Goal: Information Seeking & Learning: Compare options

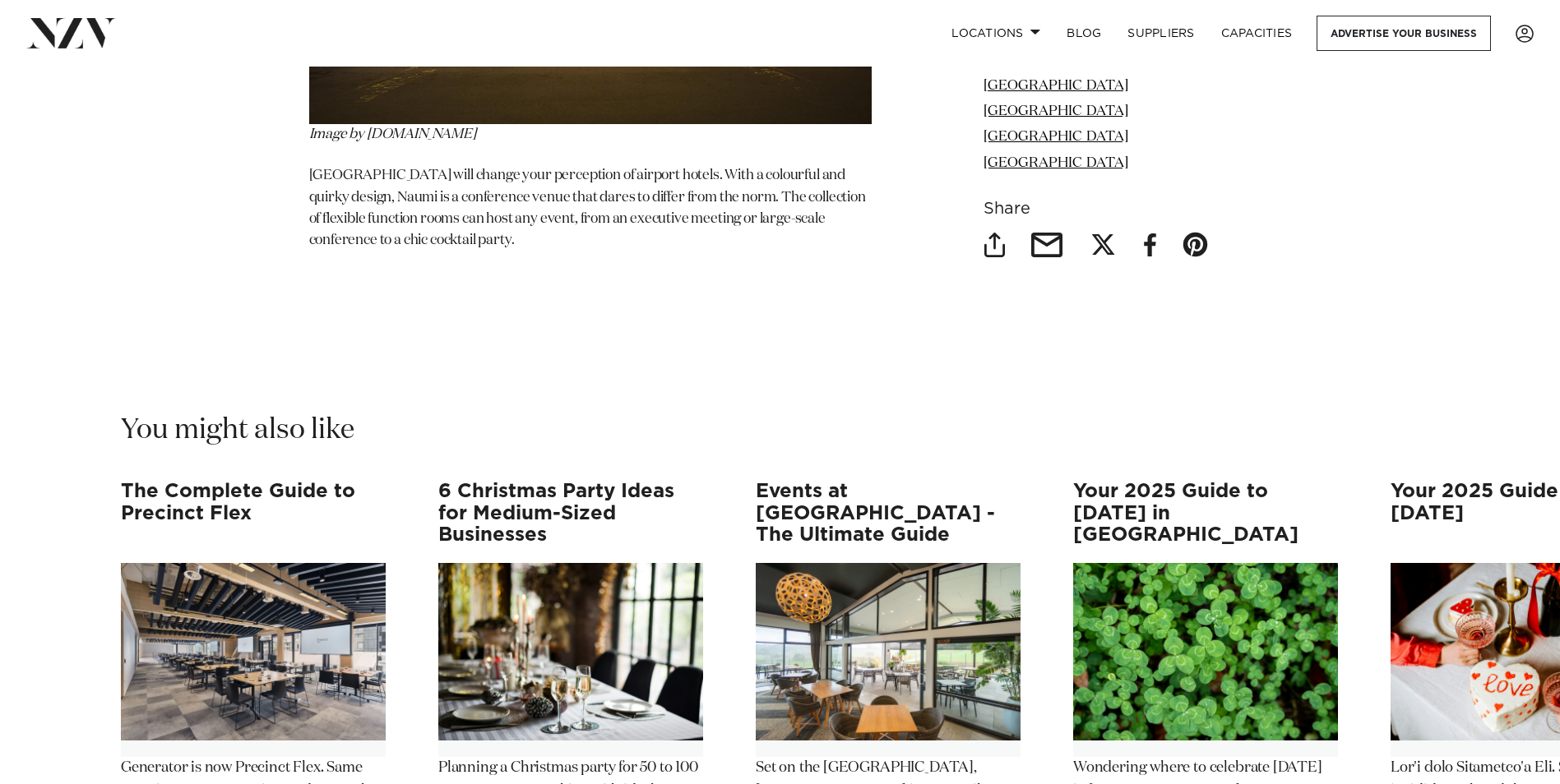
scroll to position [16028, 0]
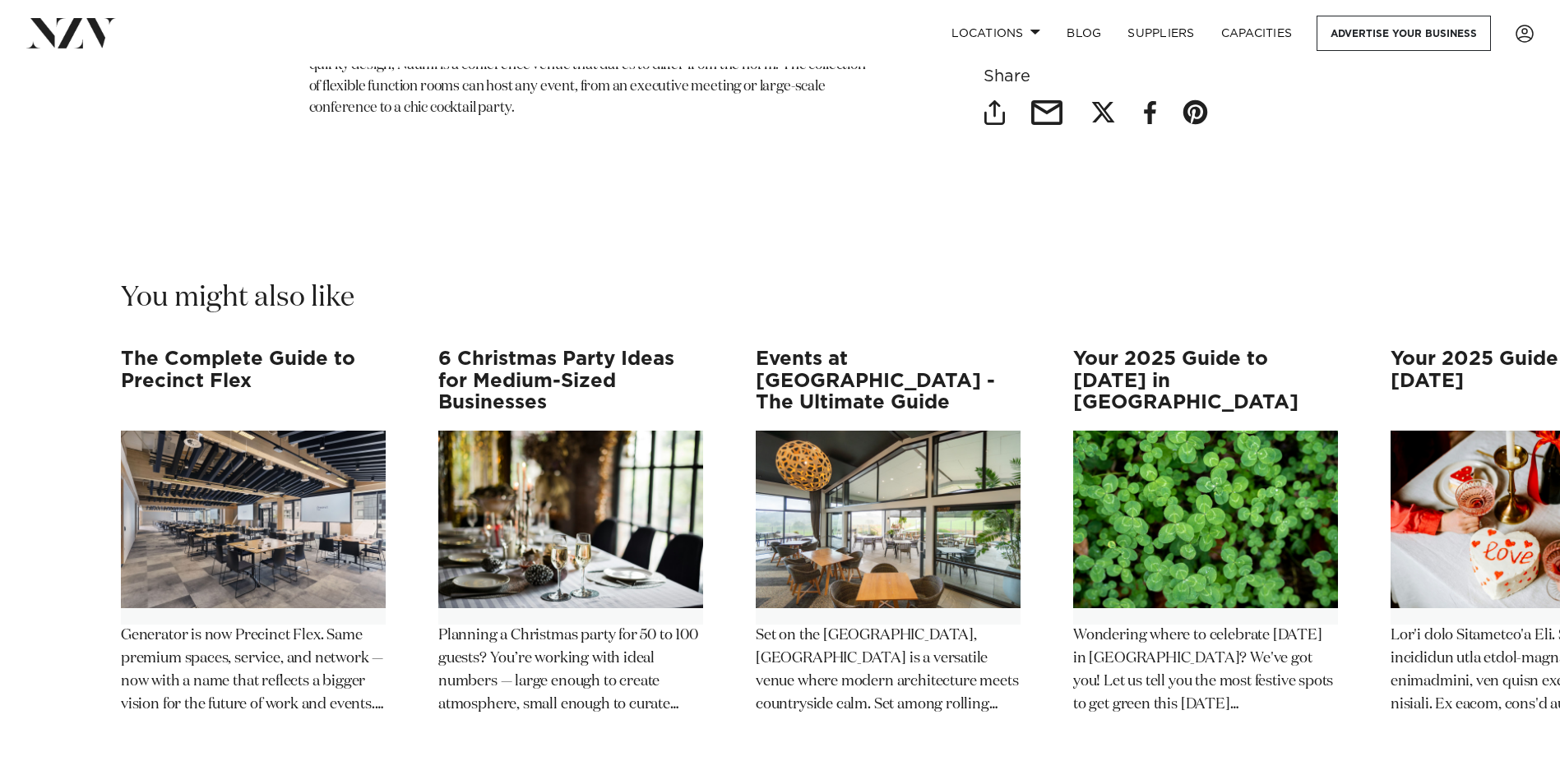
click at [904, 431] on img "3 / 12" at bounding box center [888, 520] width 265 height 178
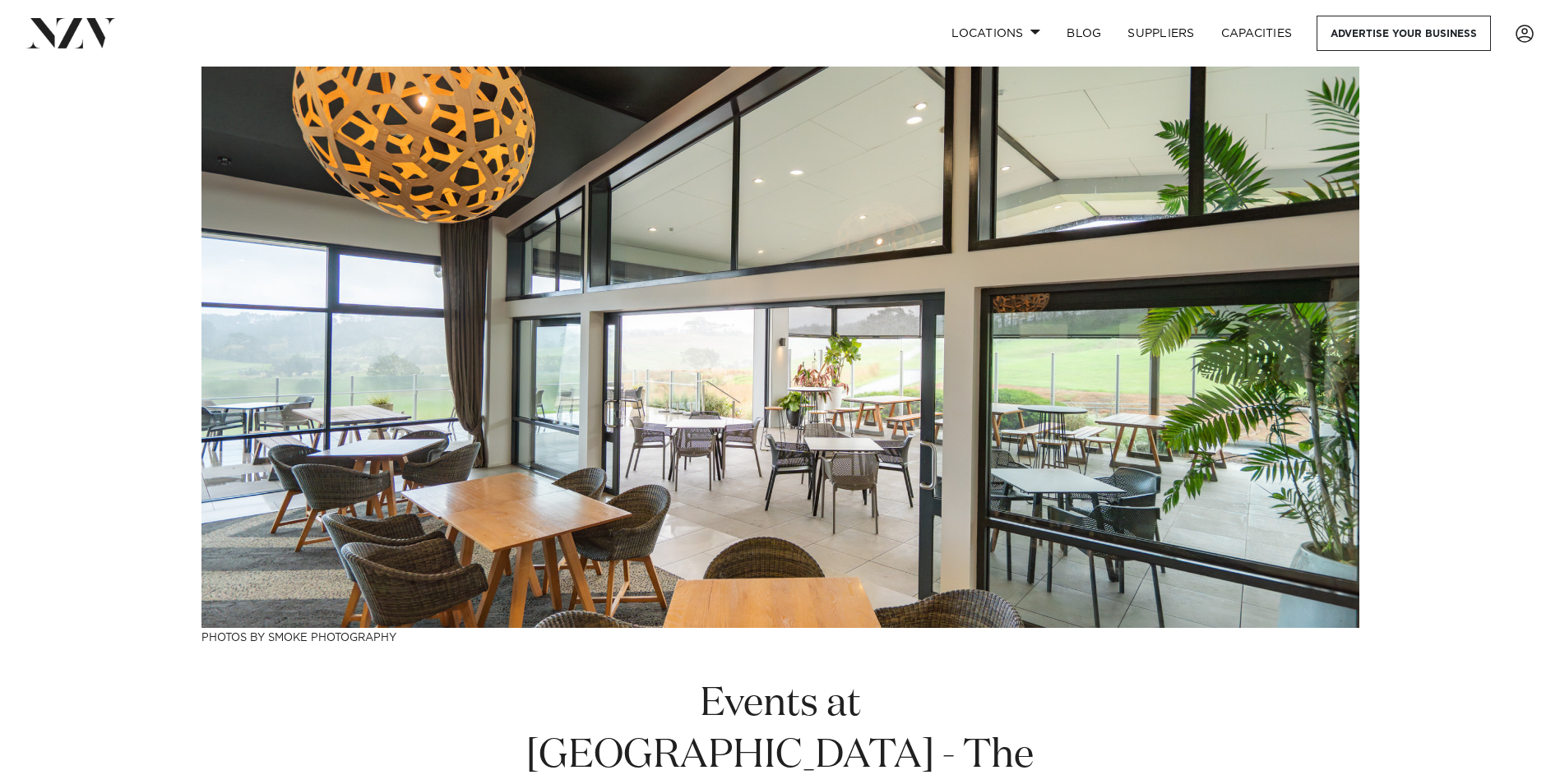
click at [1222, 329] on img at bounding box center [780, 347] width 1158 height 562
click at [981, 32] on link "Locations" at bounding box center [996, 34] width 115 height 36
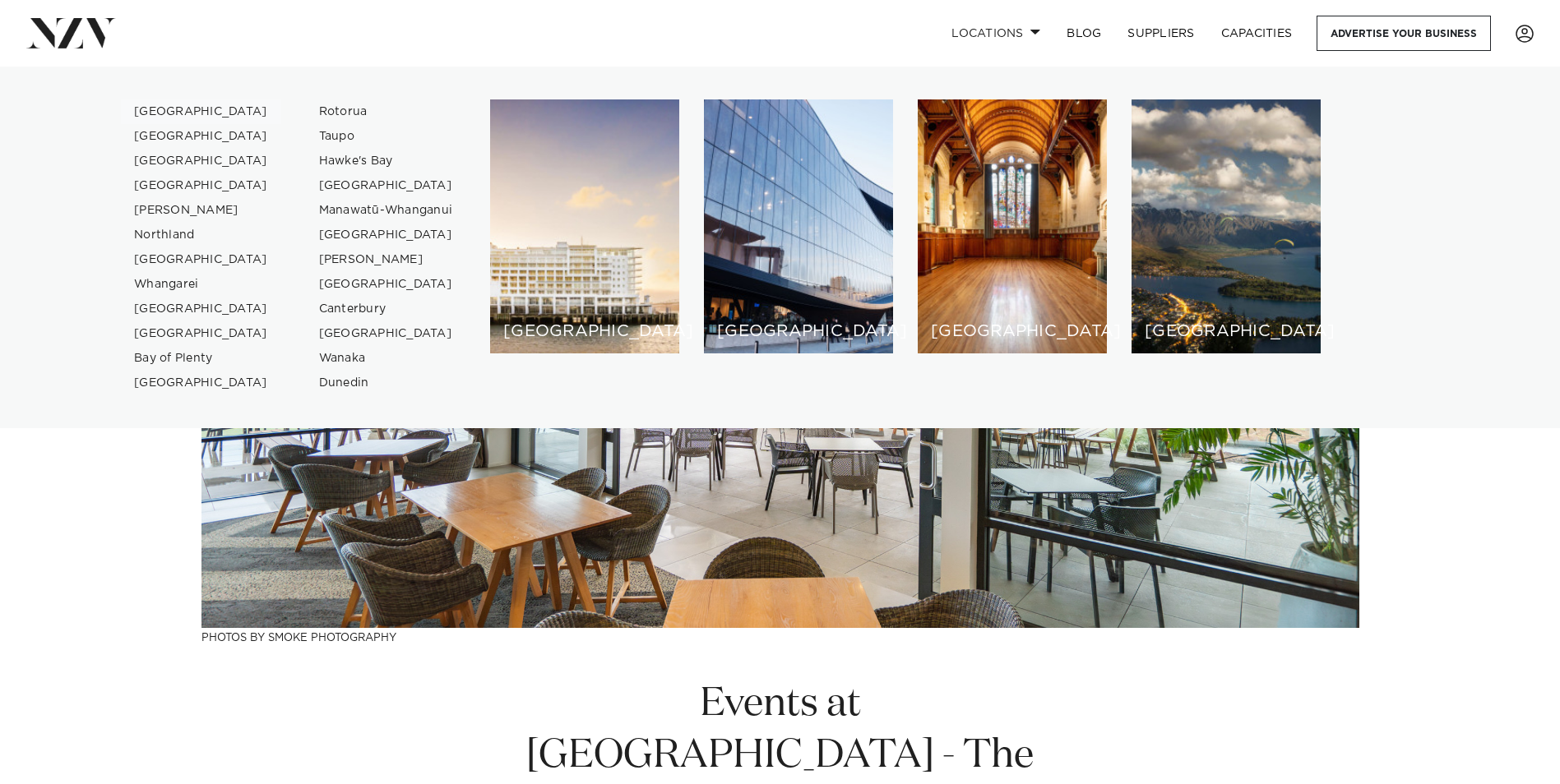
click at [171, 114] on link "[GEOGRAPHIC_DATA]" at bounding box center [201, 112] width 160 height 25
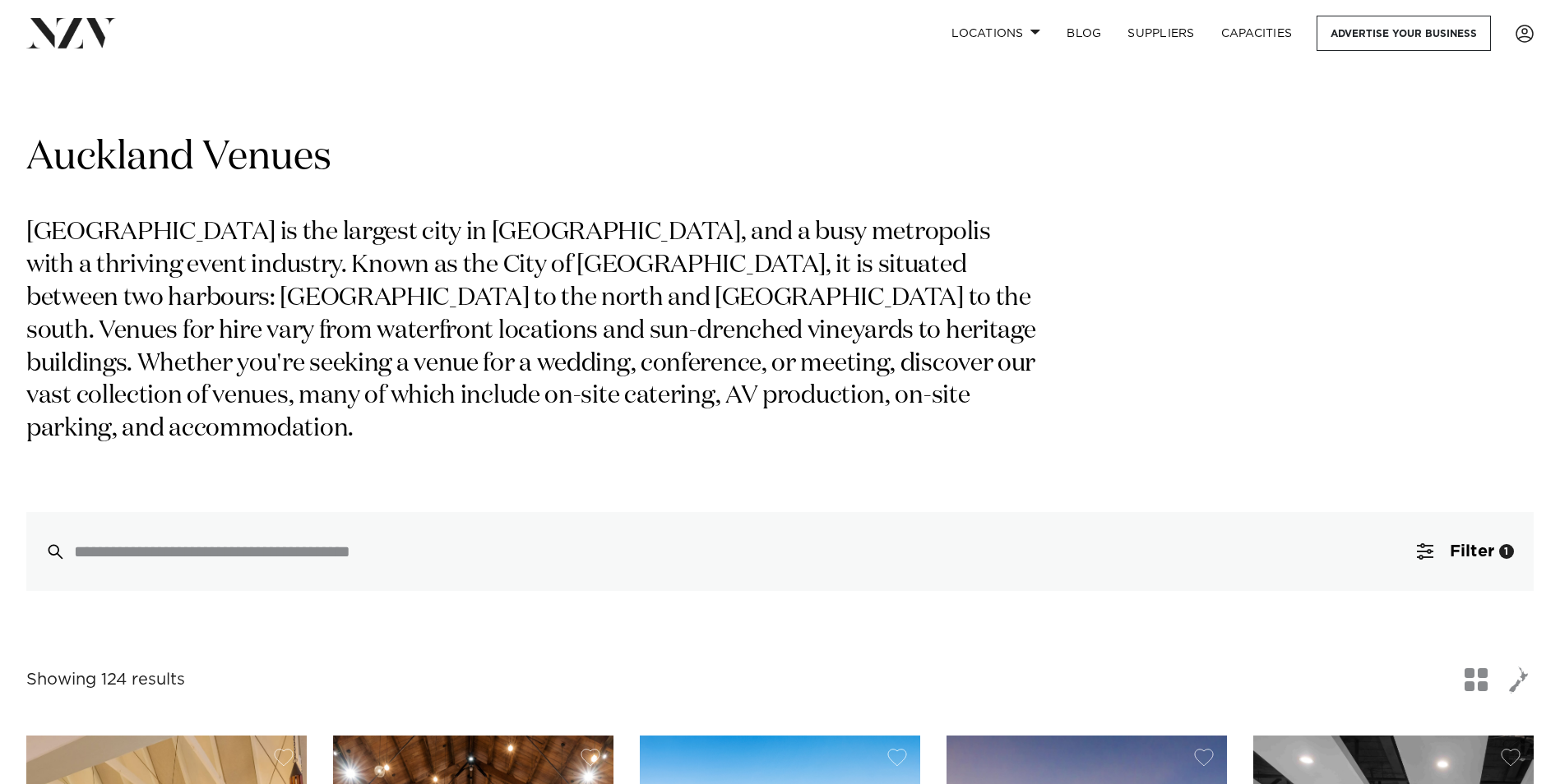
scroll to position [356, 0]
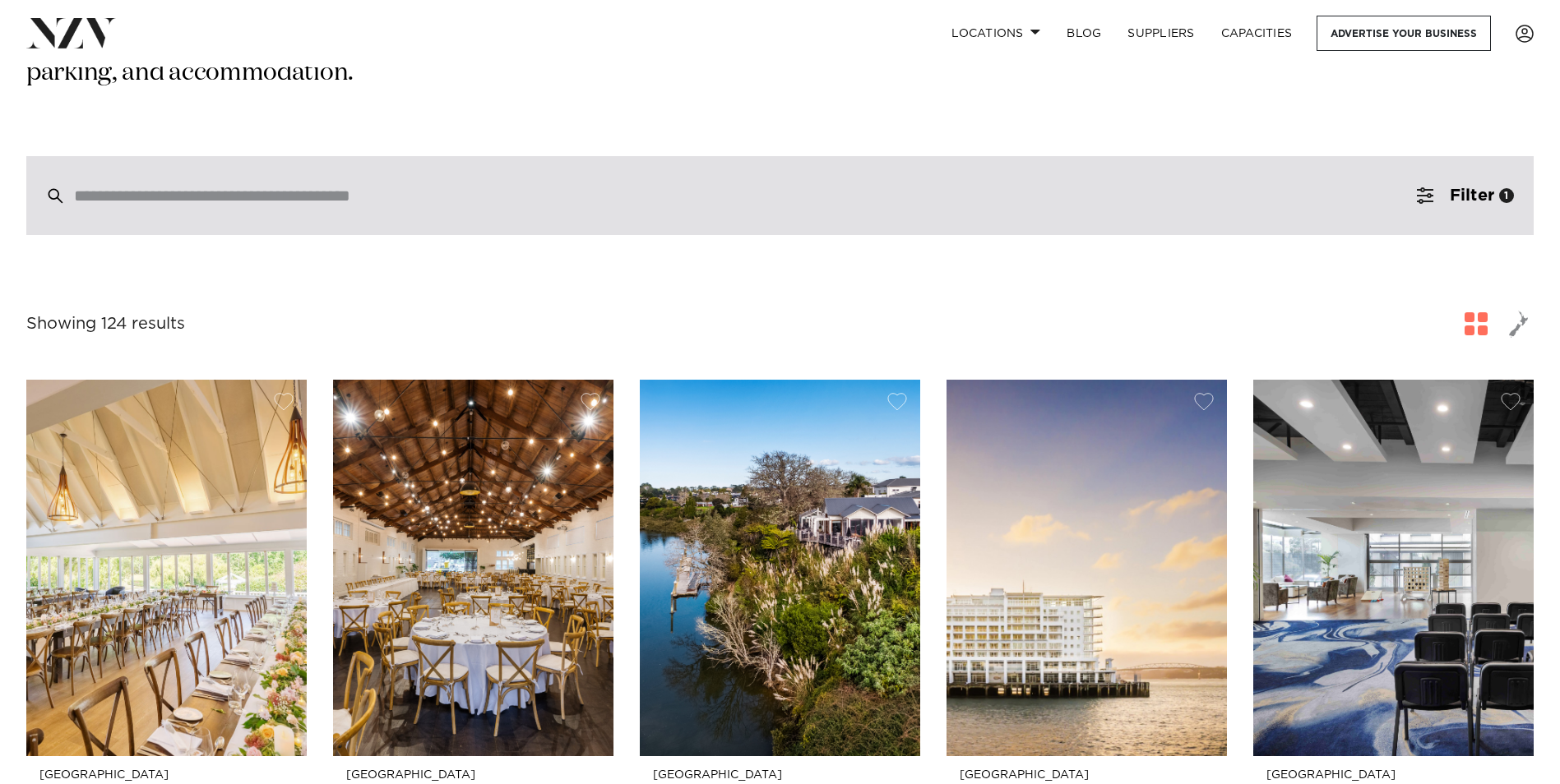
click at [373, 187] on input "search" at bounding box center [745, 196] width 1342 height 18
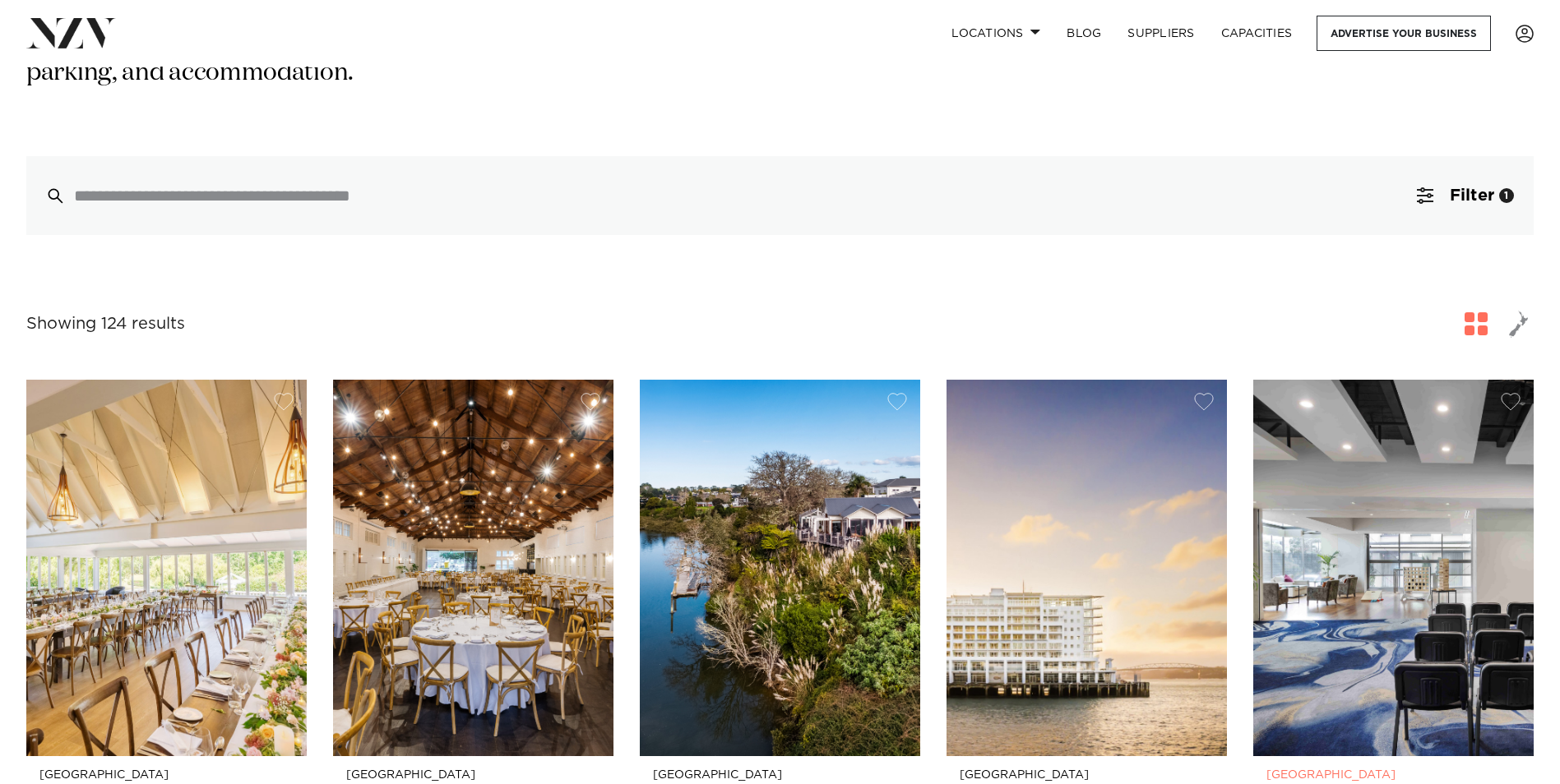
scroll to position [713, 0]
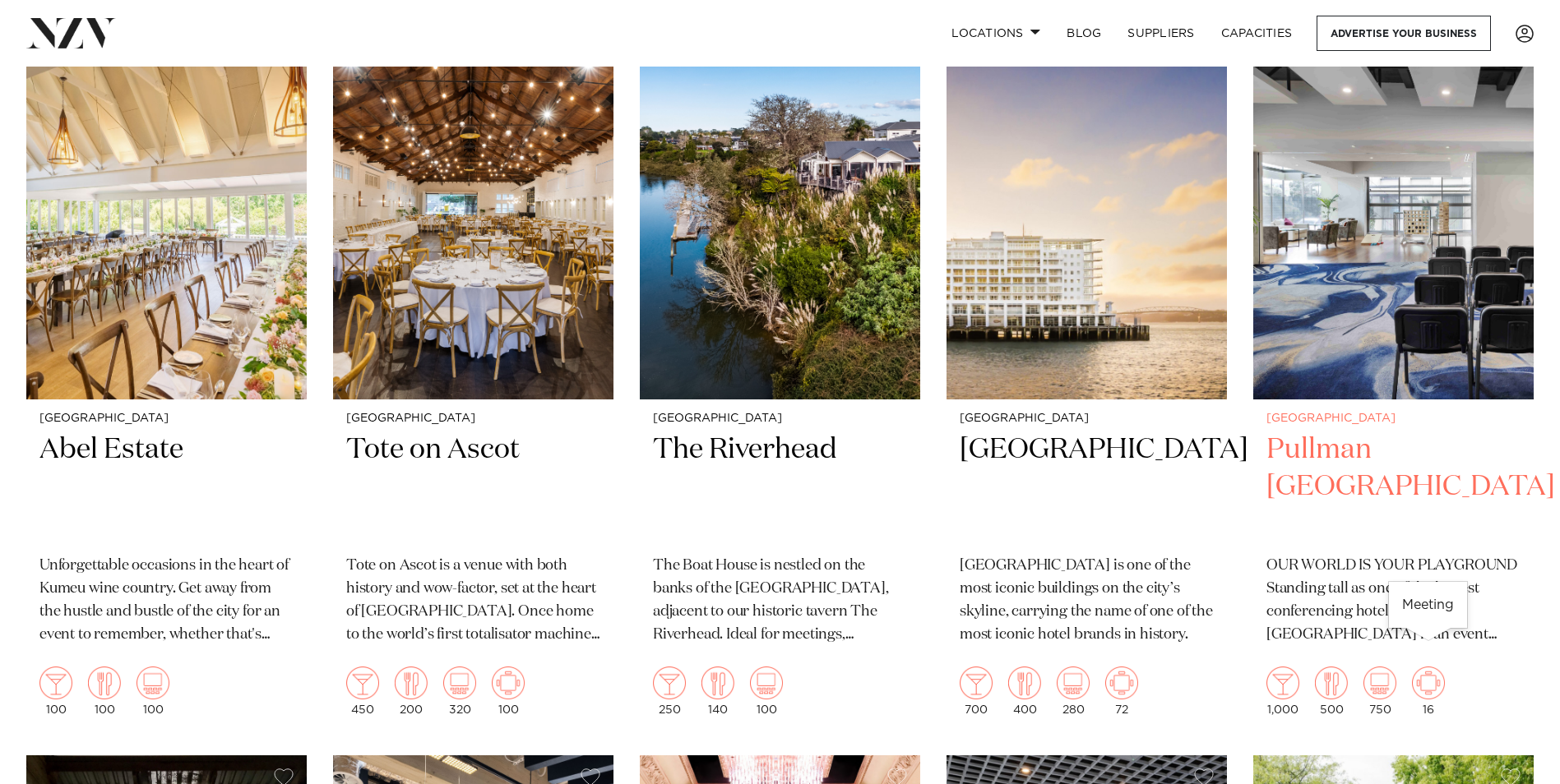
click at [1431, 666] on img at bounding box center [1428, 682] width 33 height 33
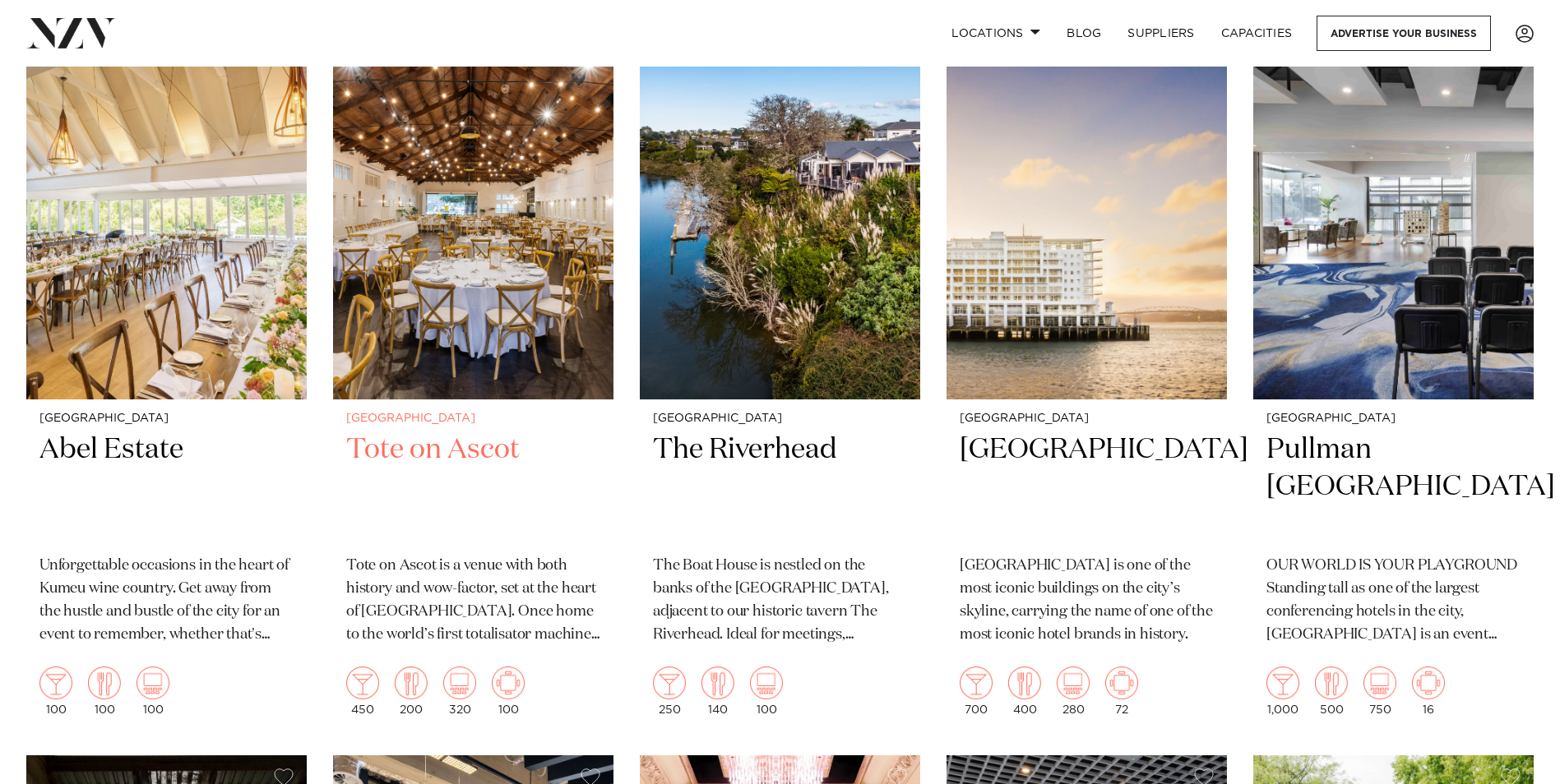
scroll to position [0, 0]
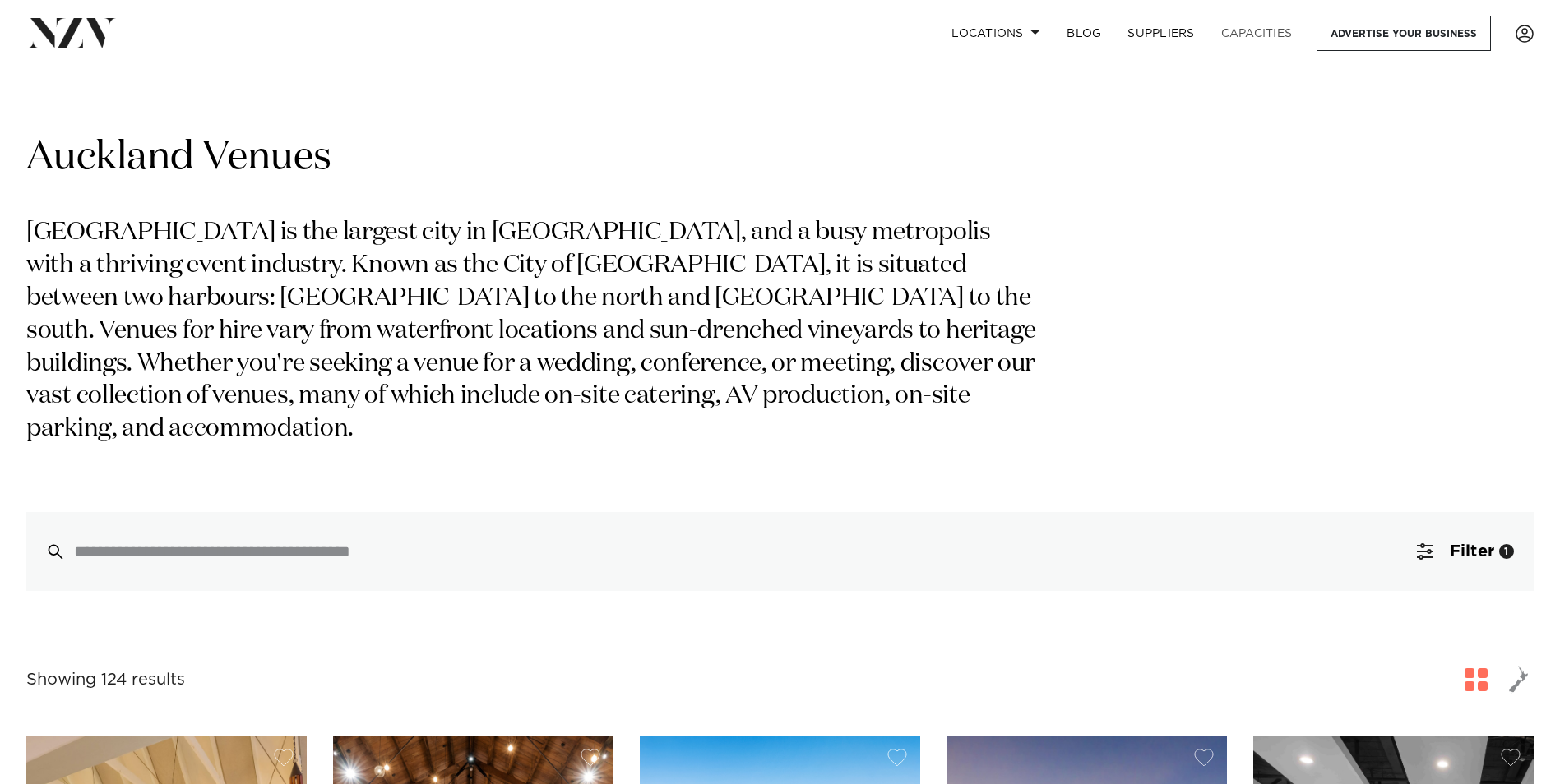
click at [1250, 38] on link "Capacities" at bounding box center [1256, 34] width 98 height 36
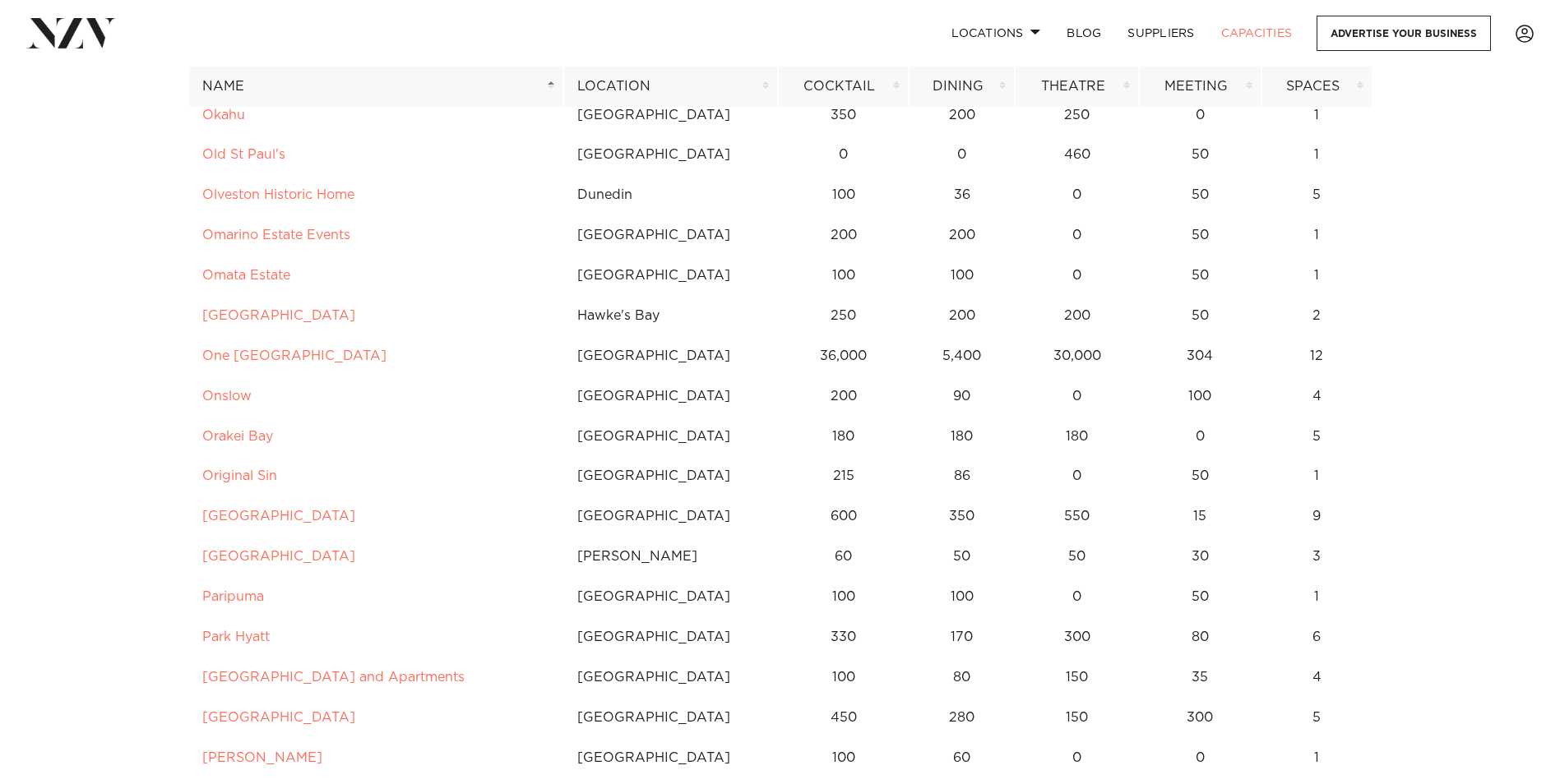
scroll to position [6055, 0]
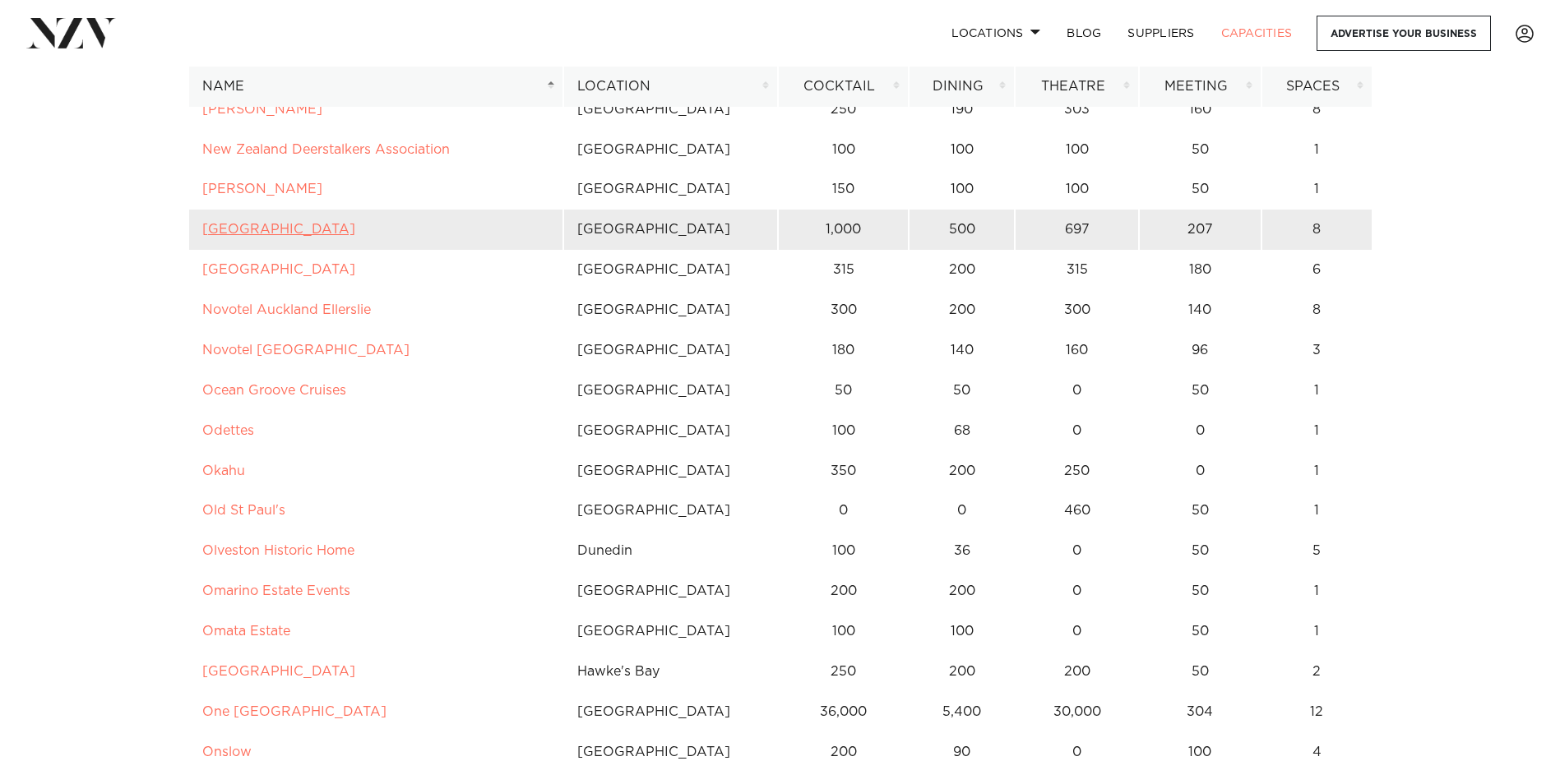
click at [296, 228] on link "North Harbour Stadium" at bounding box center [279, 228] width 153 height 13
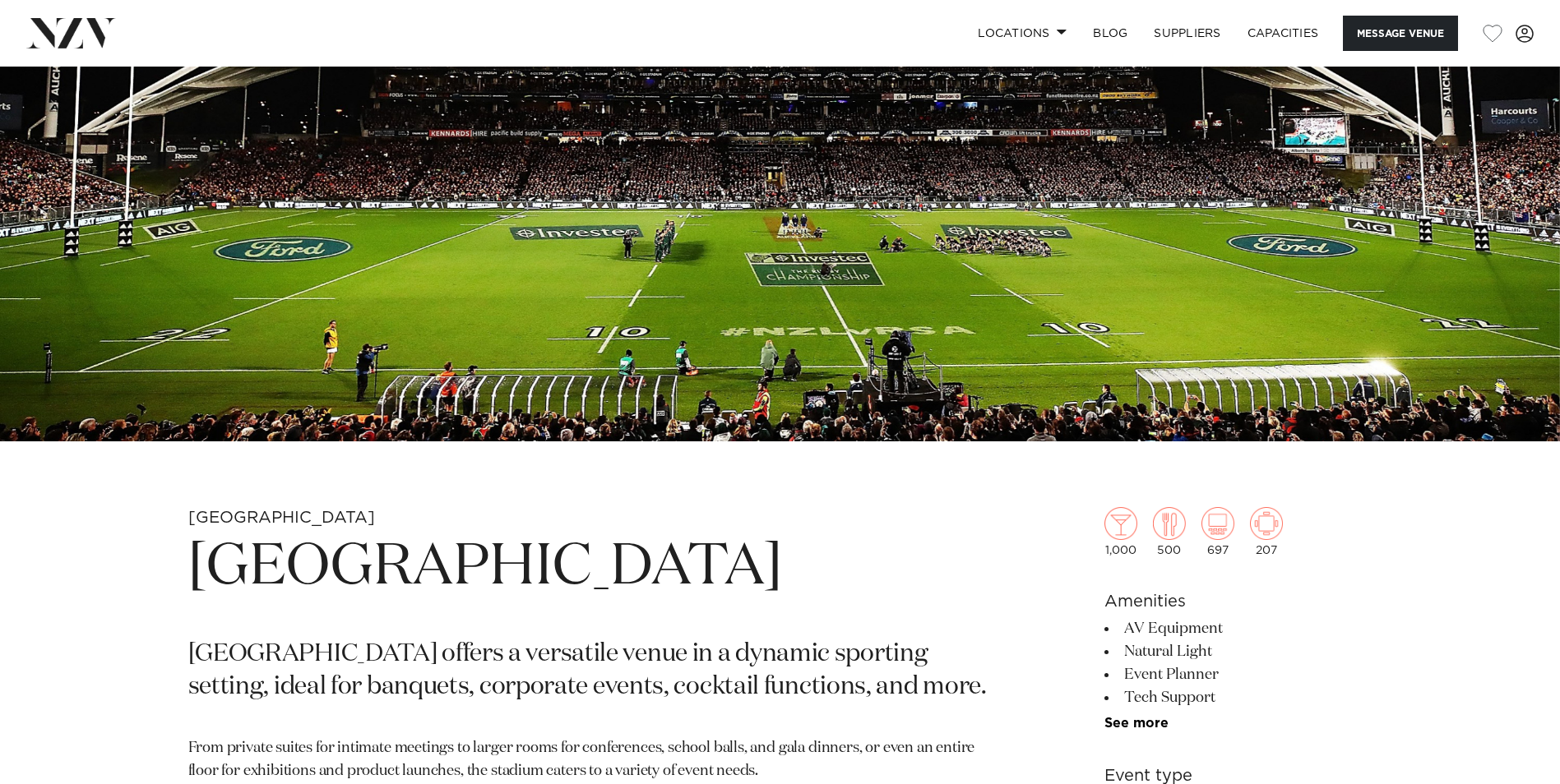
scroll to position [713, 0]
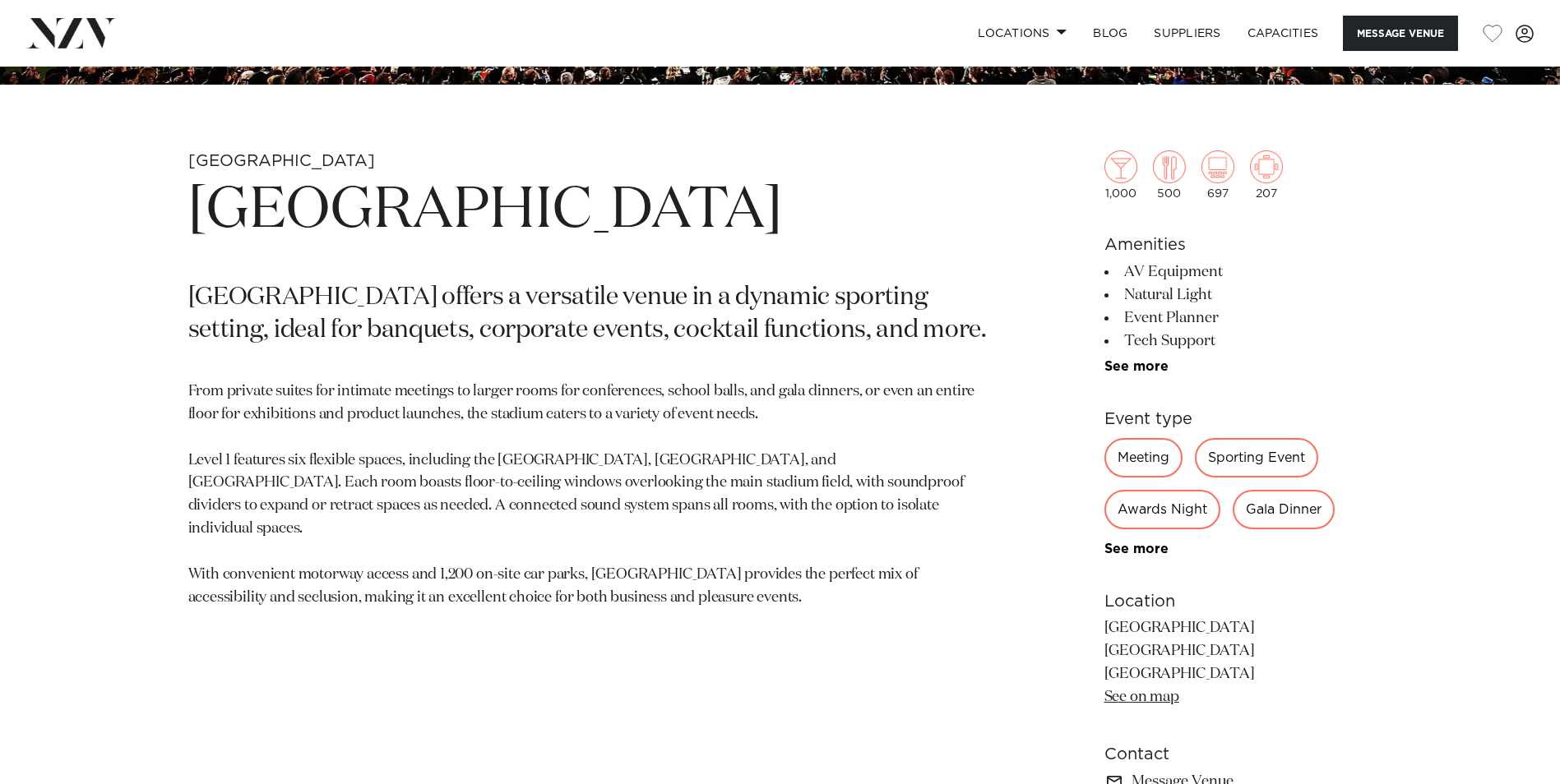
click at [1150, 459] on div "Meeting" at bounding box center [1144, 458] width 78 height 40
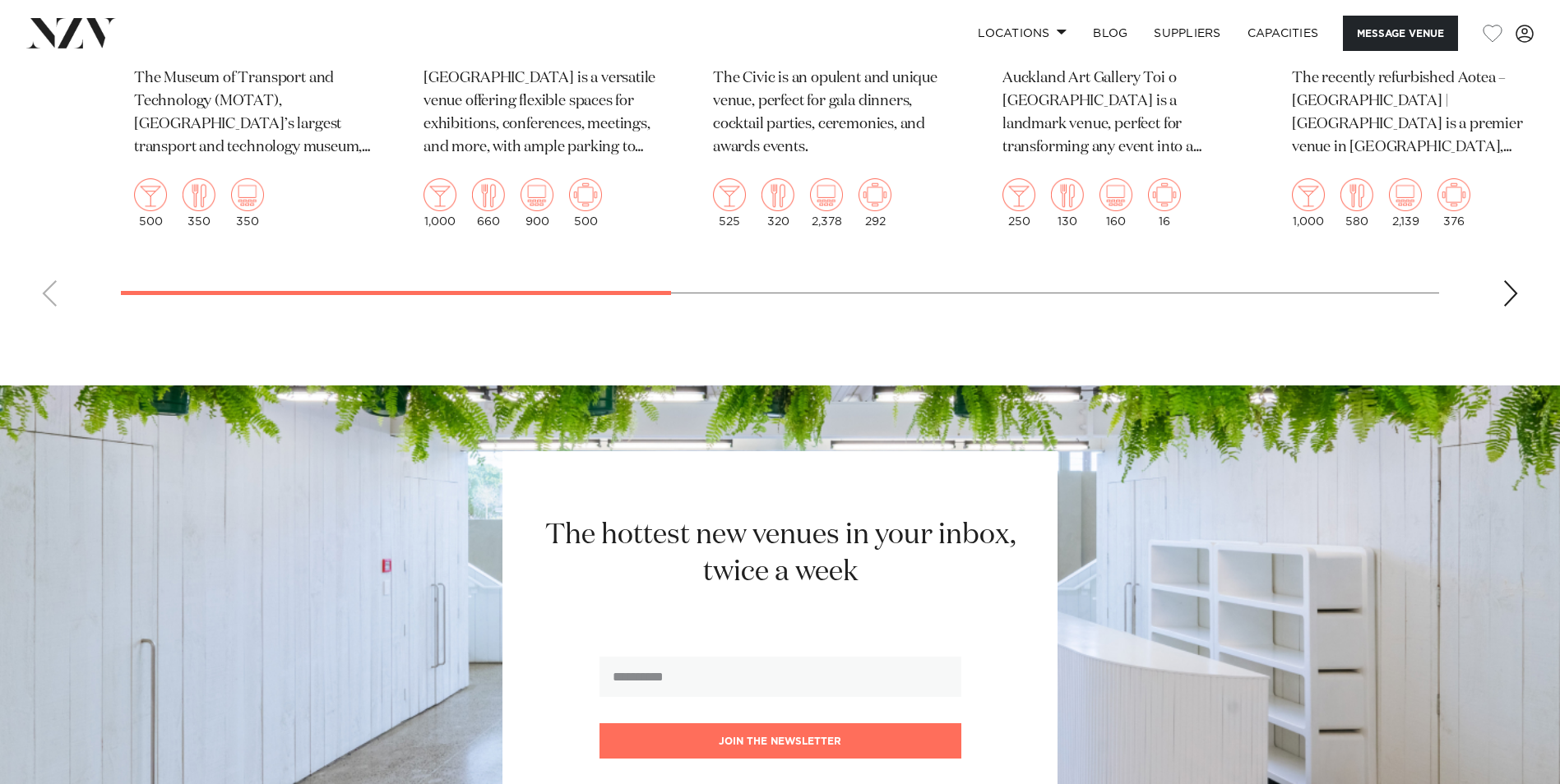
scroll to position [3205, 0]
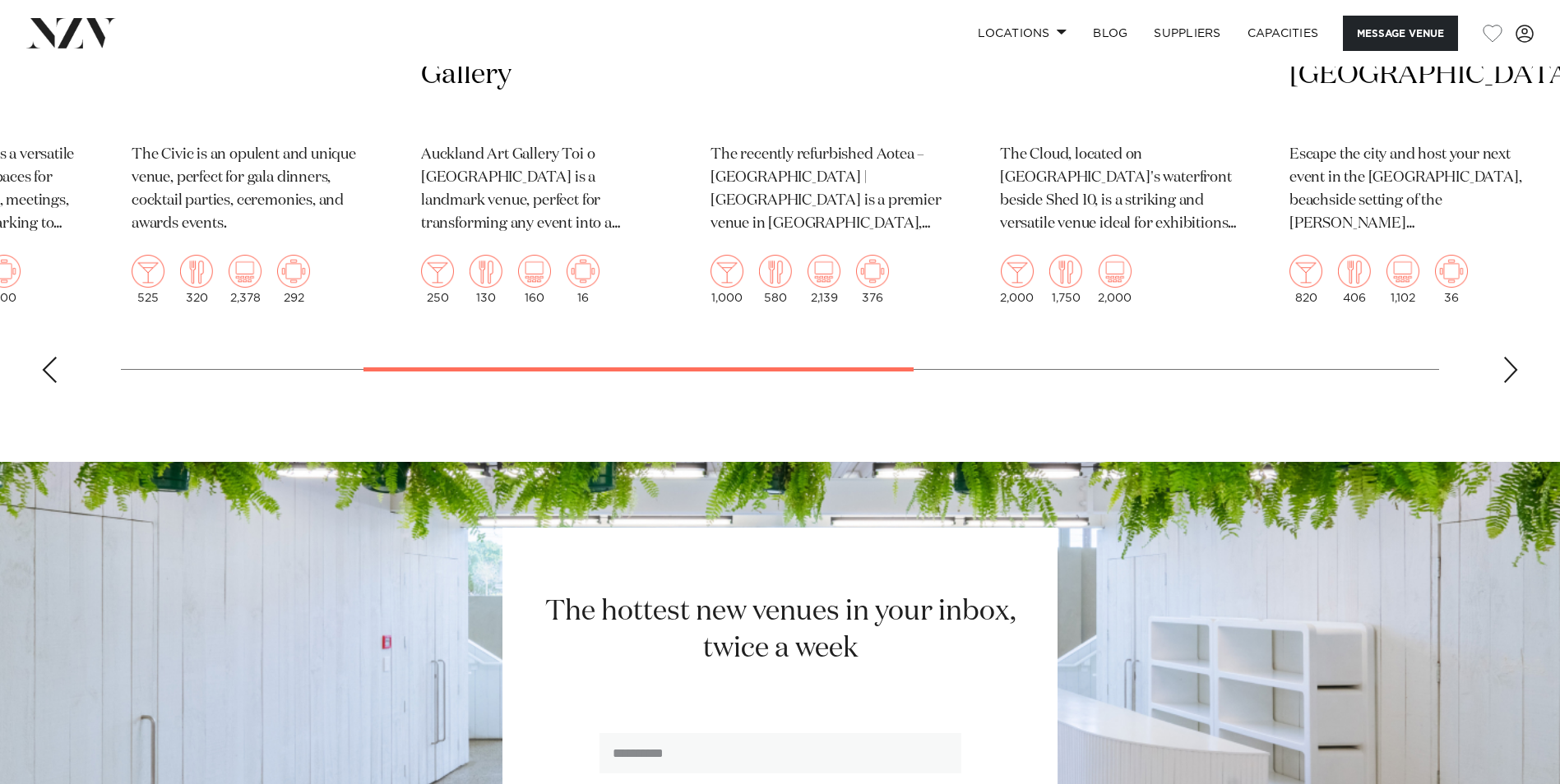
click at [71, 377] on swiper-container "Auckland MOTAT Aviation Hall The Museum of Transport and Technology (MOTAT), Ne…" at bounding box center [780, 14] width 1560 height 763
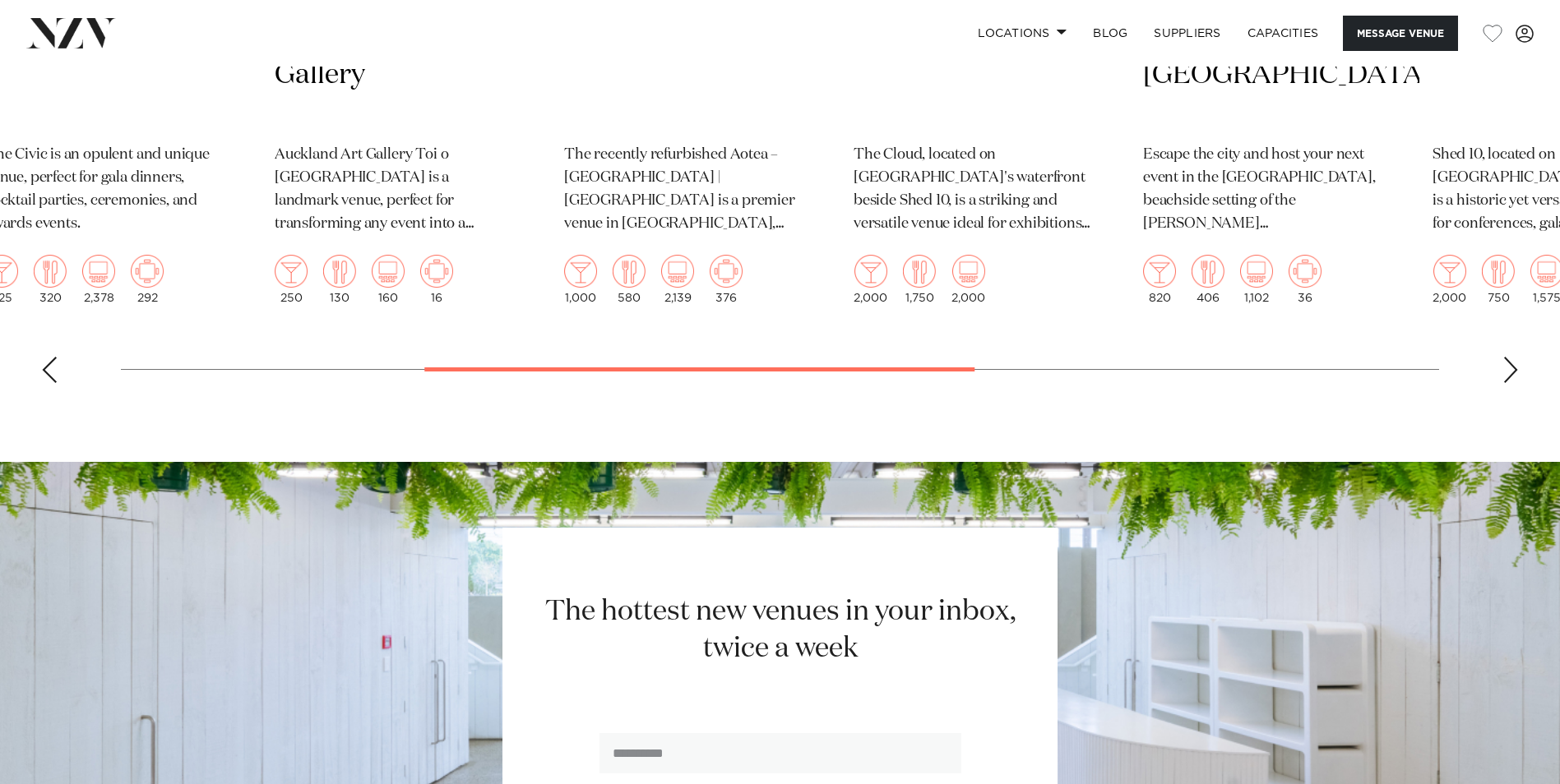
click at [1074, 394] on swiper-container "Auckland MOTAT Aviation Hall The Museum of Transport and Technology (MOTAT), Ne…" at bounding box center [780, 14] width 1560 height 763
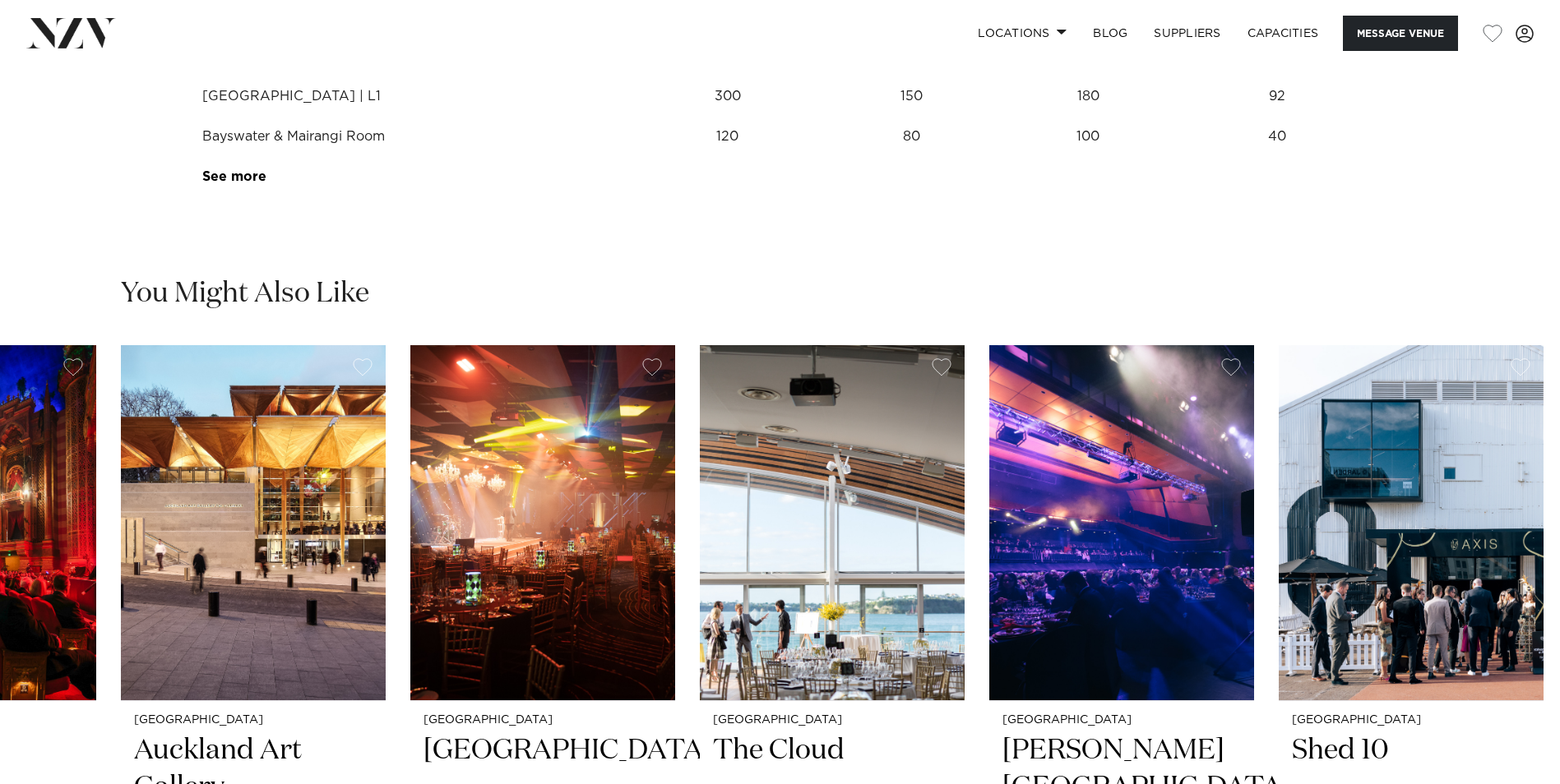
scroll to position [2849, 0]
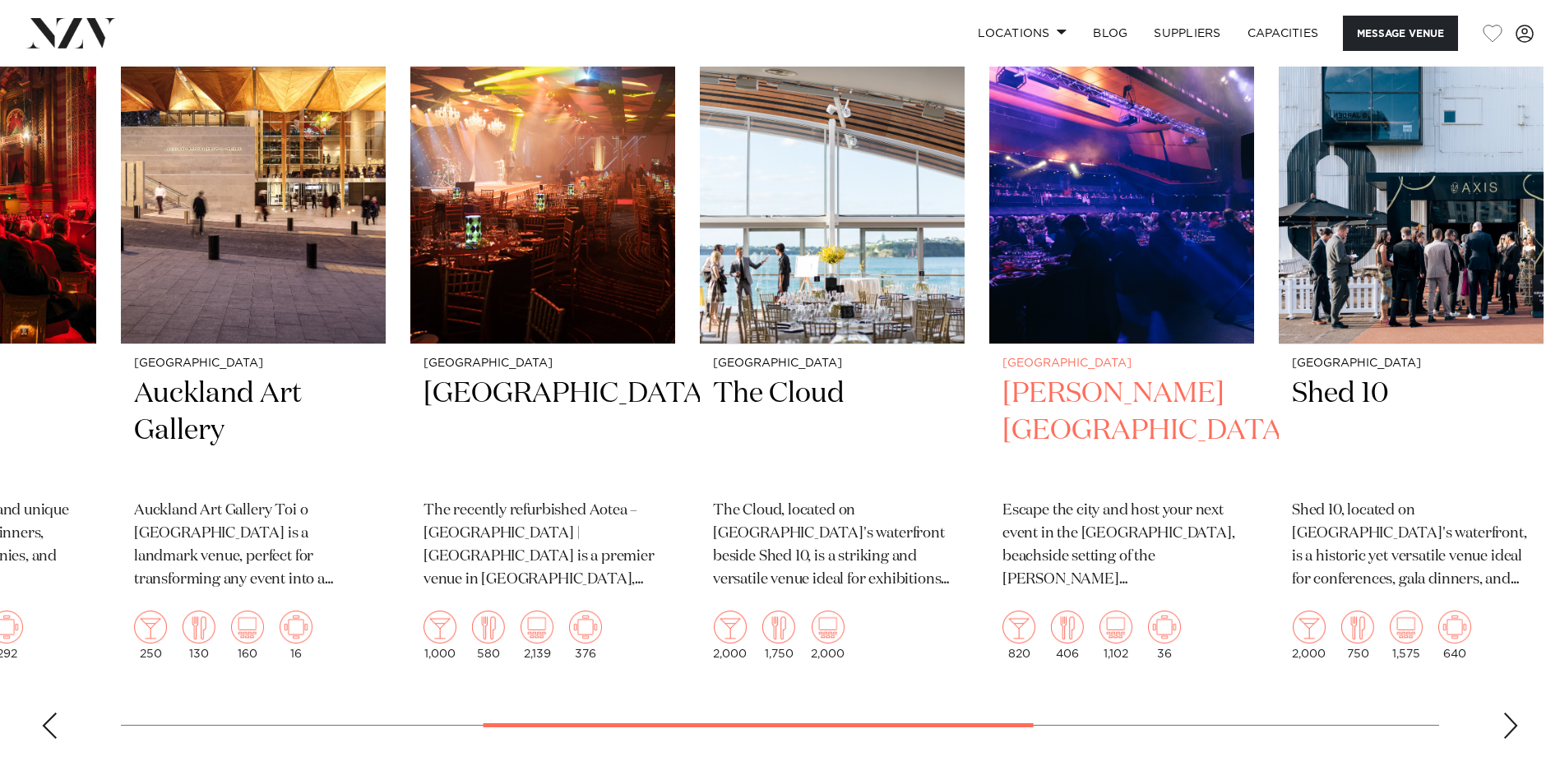
click at [1079, 397] on h2 "[PERSON_NAME][GEOGRAPHIC_DATA]" at bounding box center [1121, 431] width 238 height 111
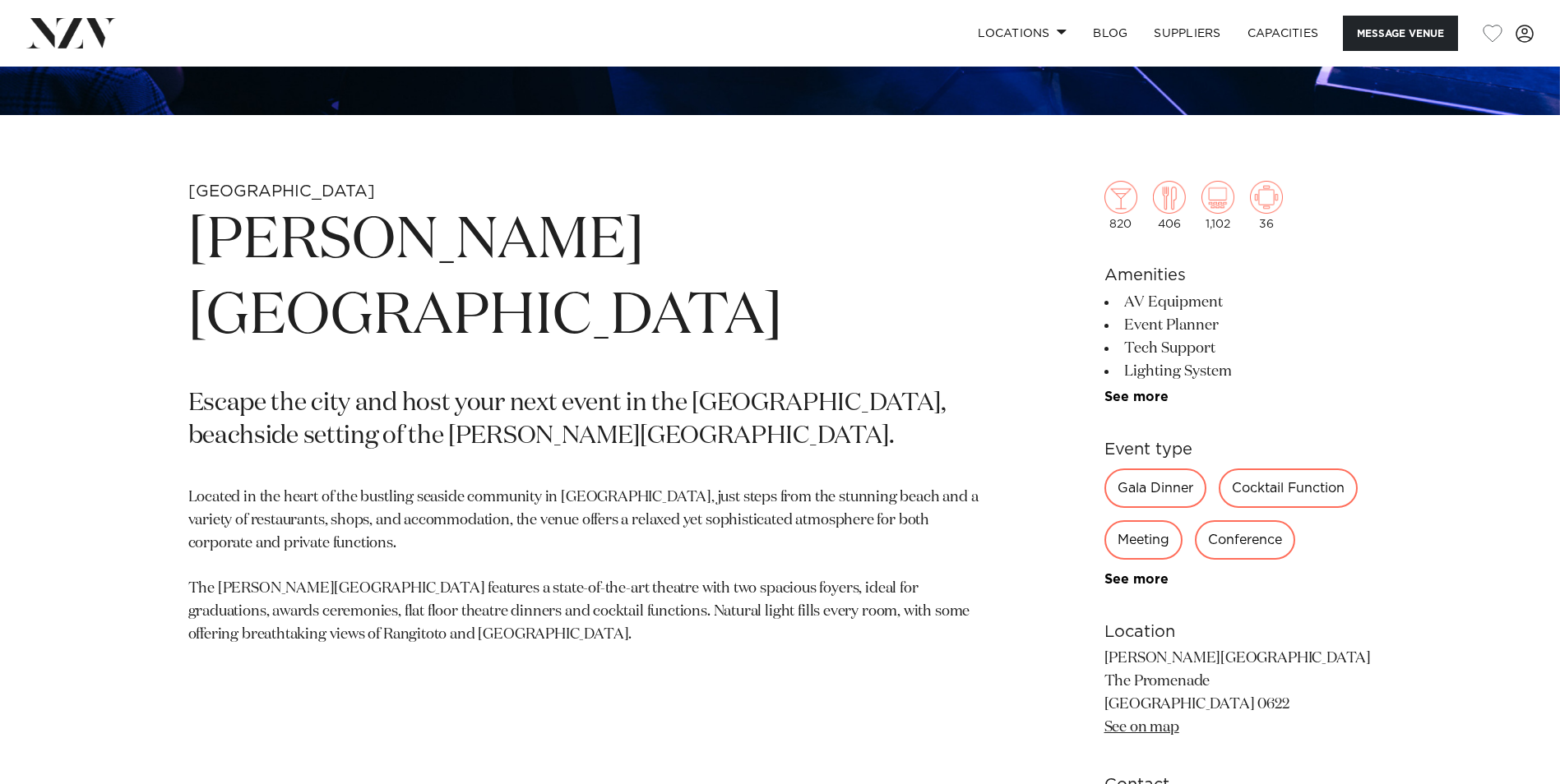
scroll to position [713, 0]
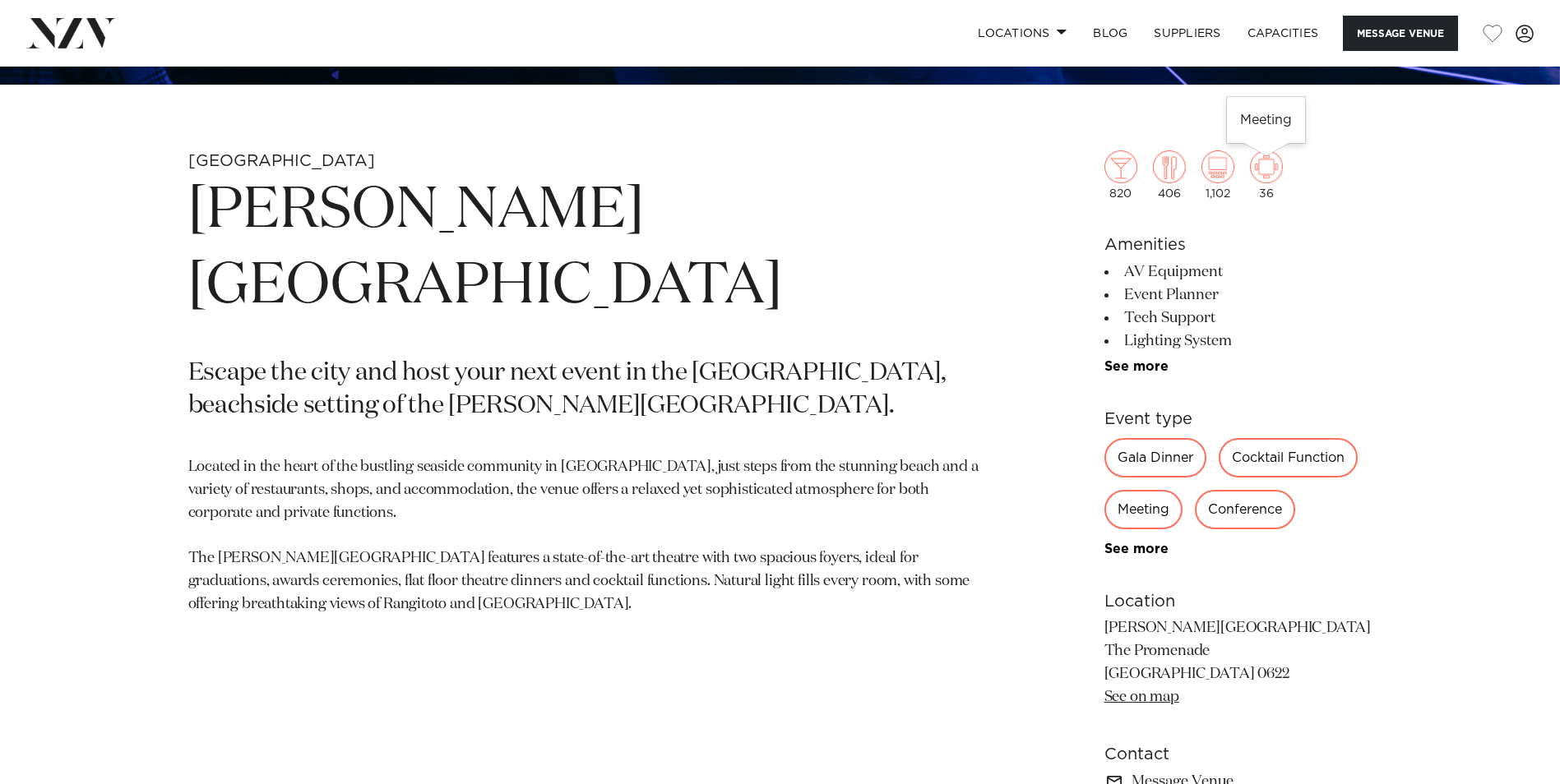
click at [1271, 161] on img at bounding box center [1266, 166] width 33 height 33
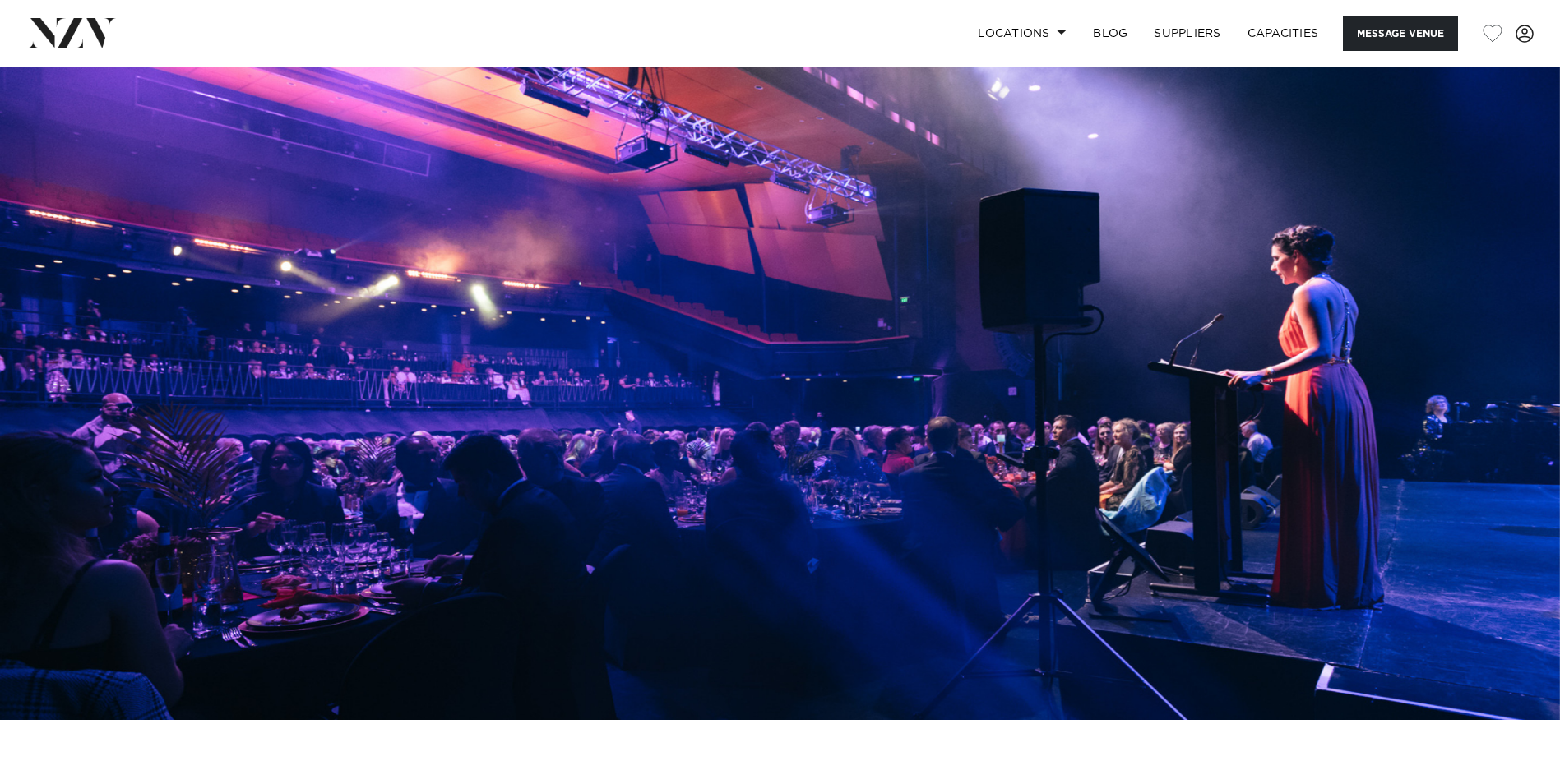
scroll to position [0, 0]
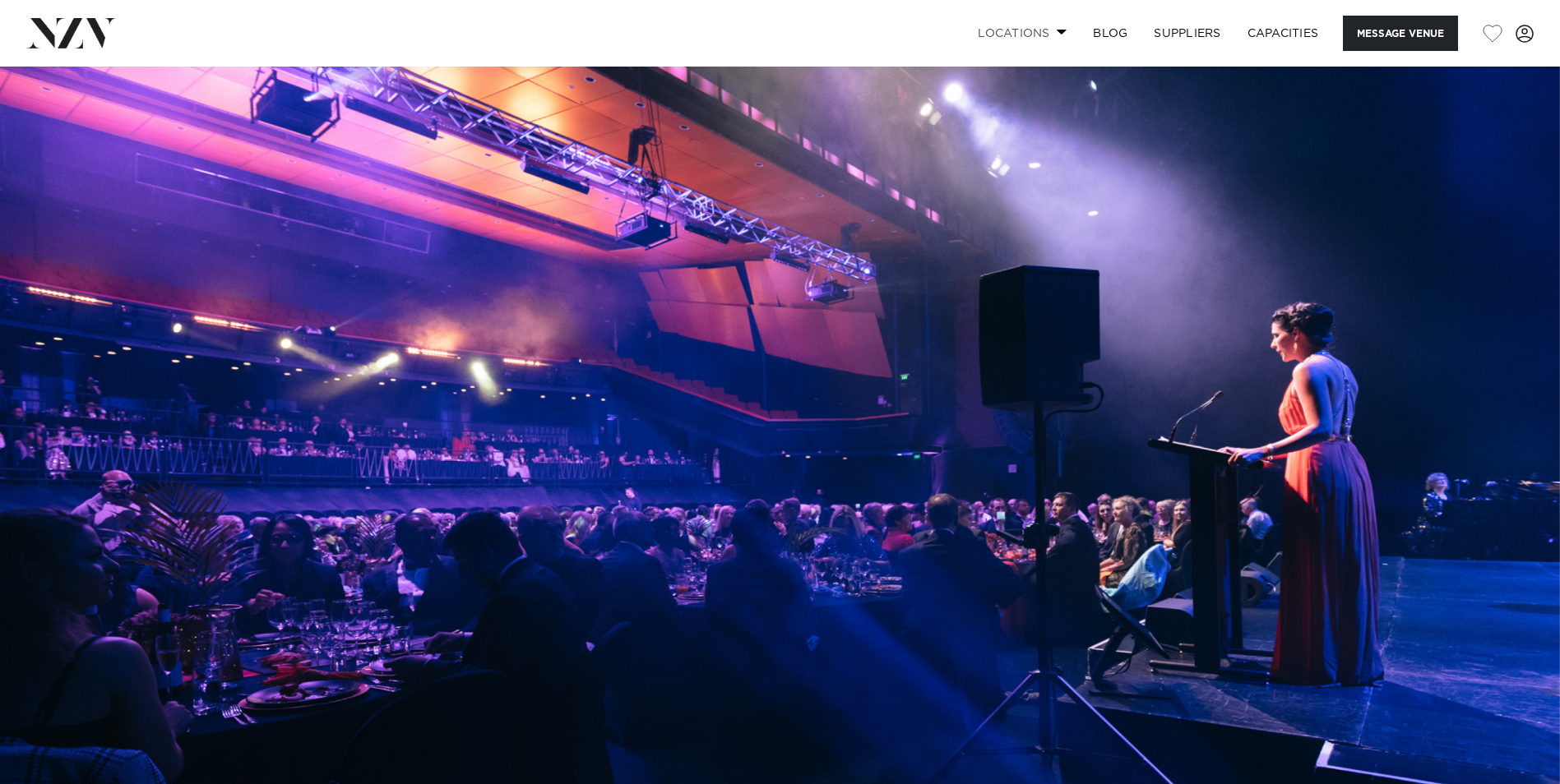
click at [1018, 37] on link "Locations" at bounding box center [1022, 34] width 115 height 36
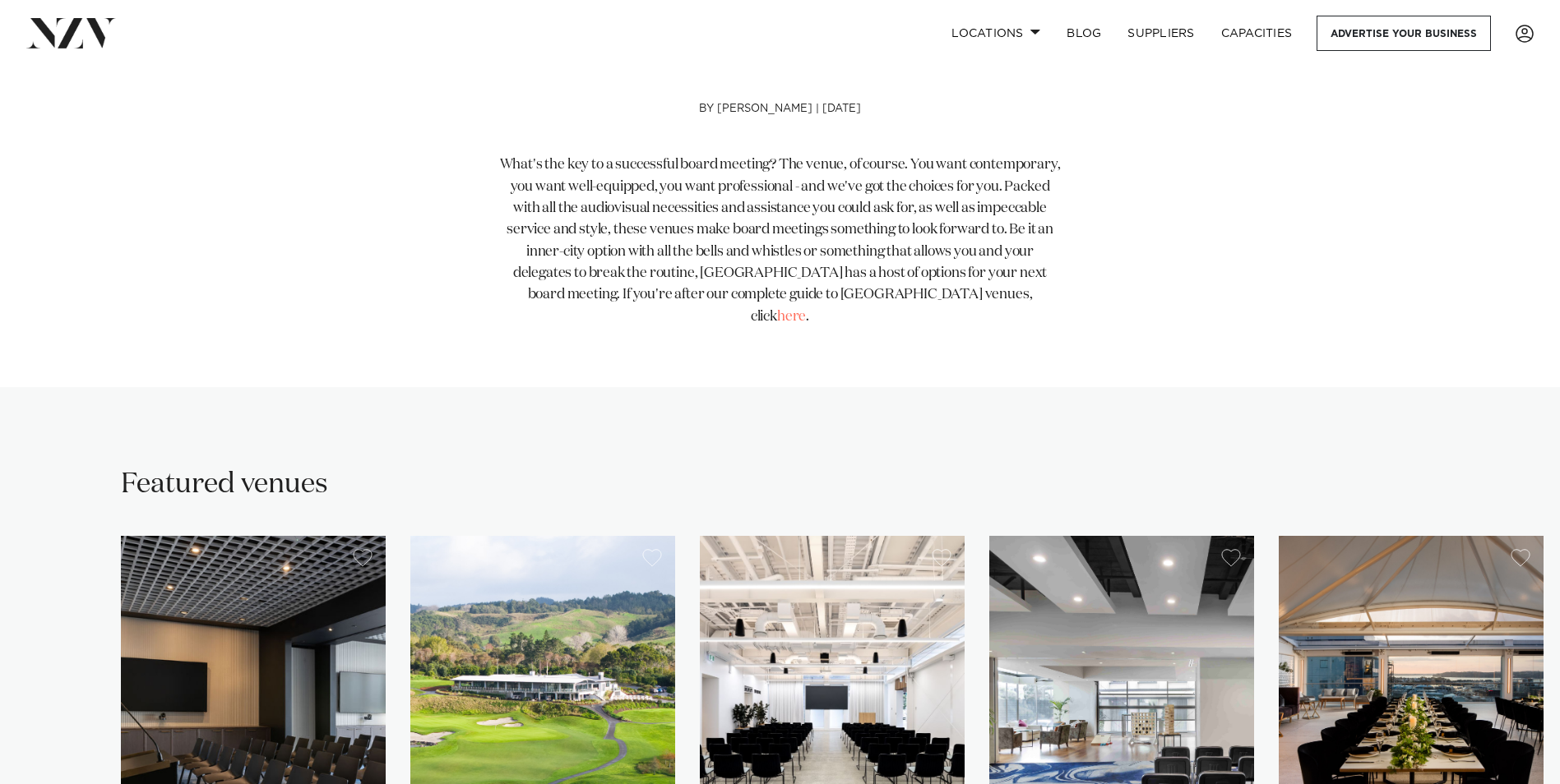
scroll to position [1069, 0]
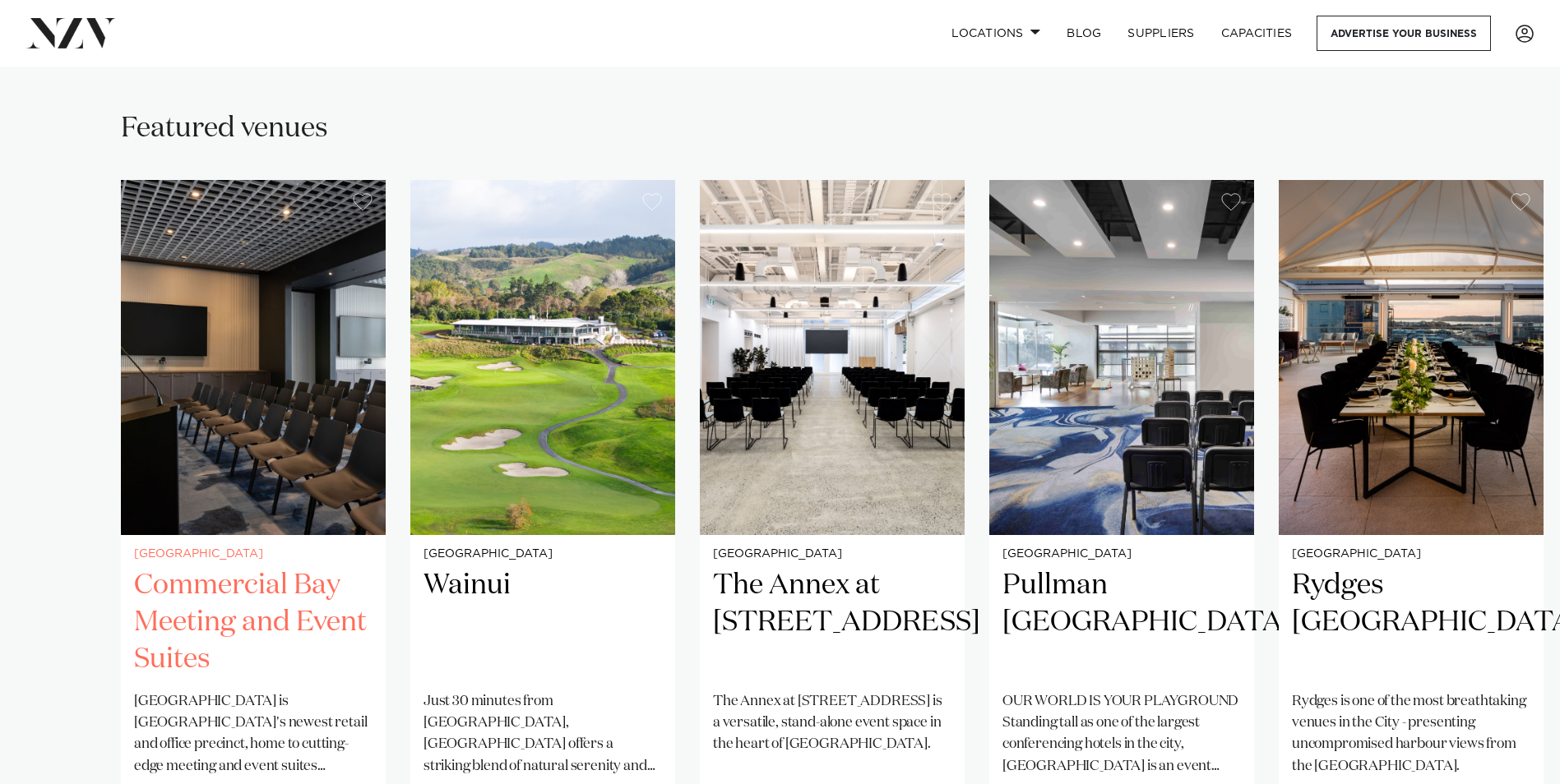
click at [308, 361] on img "1 / 16" at bounding box center [253, 357] width 265 height 355
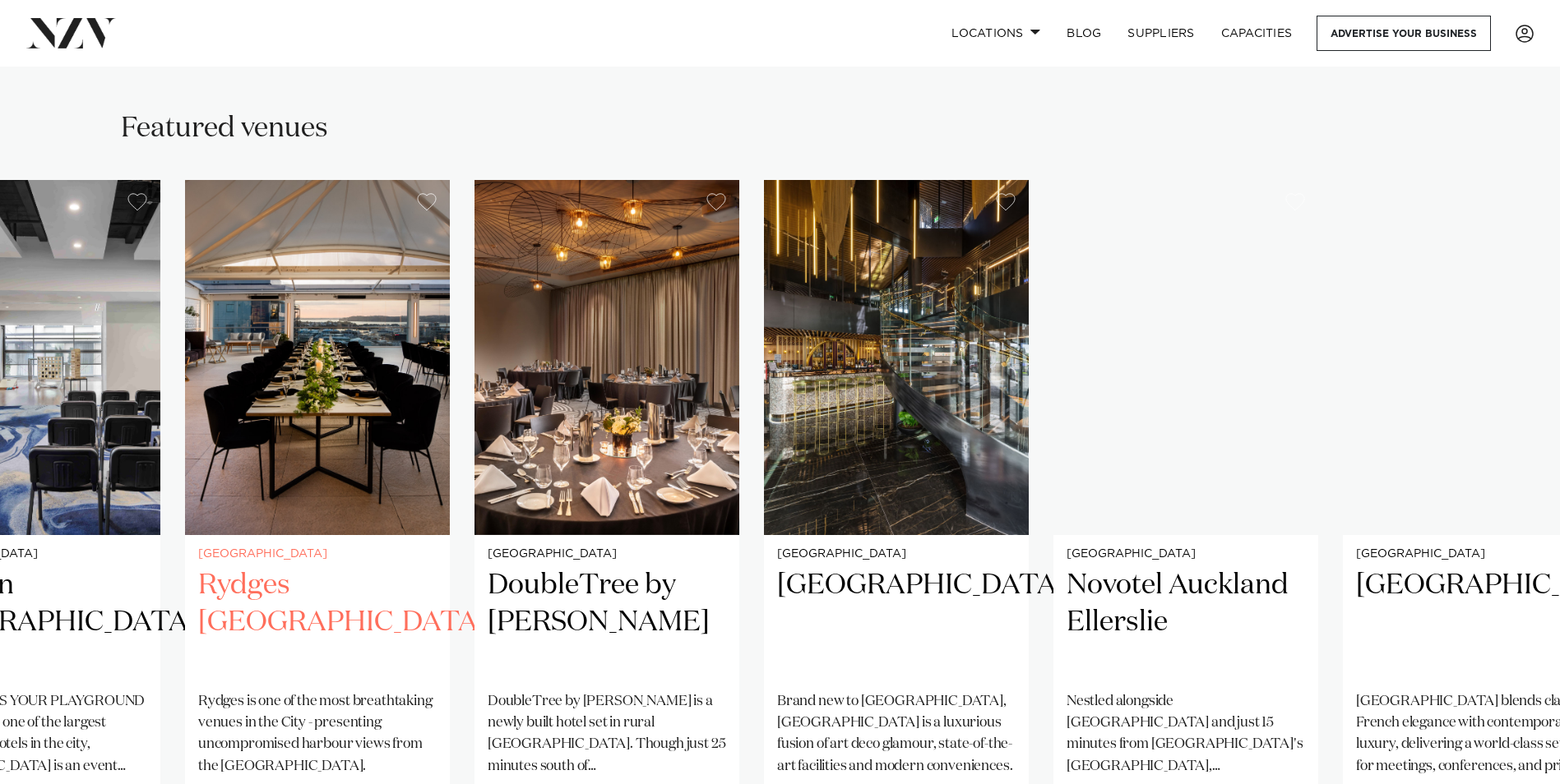
click at [236, 345] on img "5 / 16" at bounding box center [318, 357] width 265 height 355
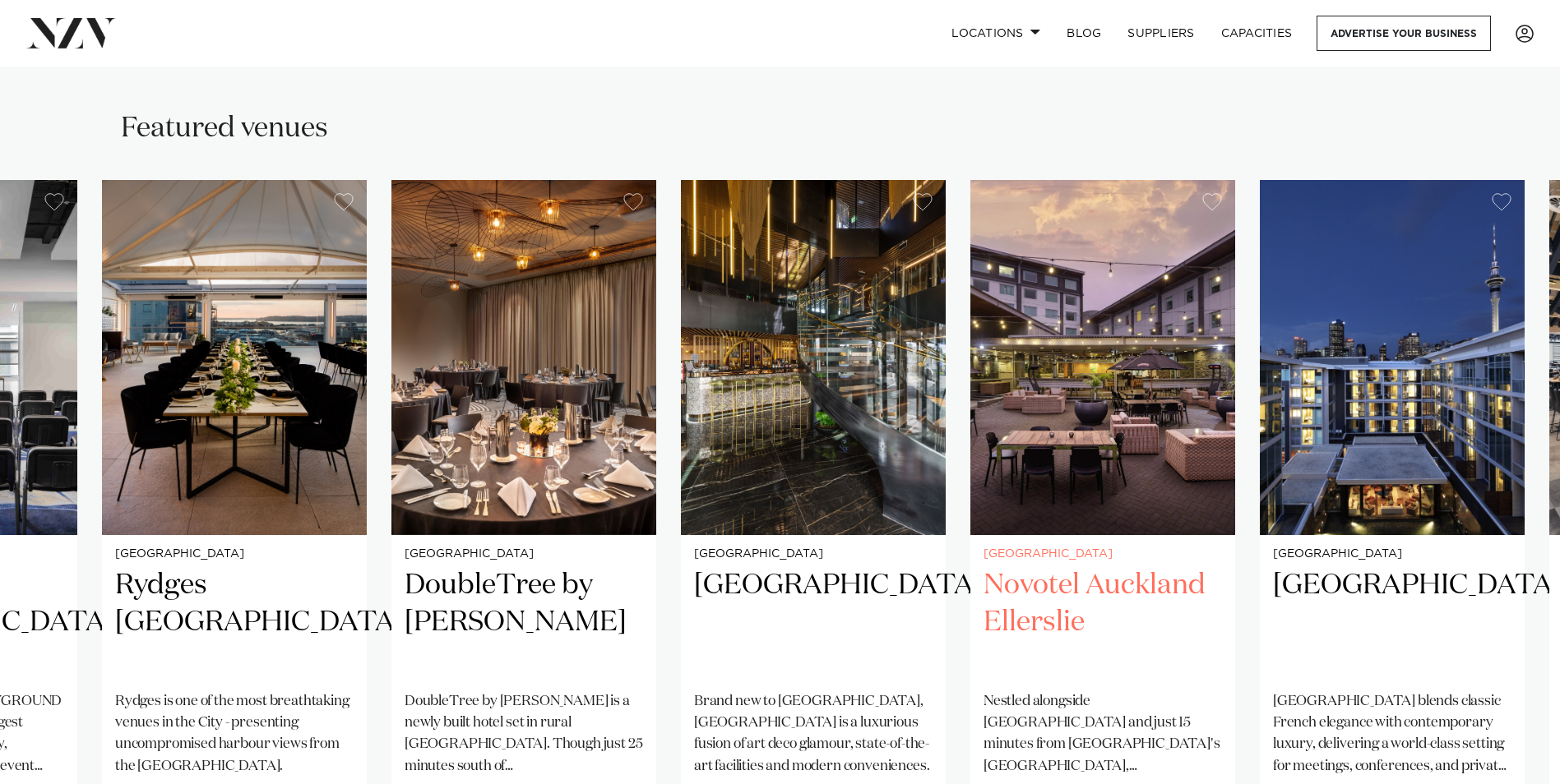
click at [1163, 345] on img "8 / 16" at bounding box center [1103, 357] width 265 height 355
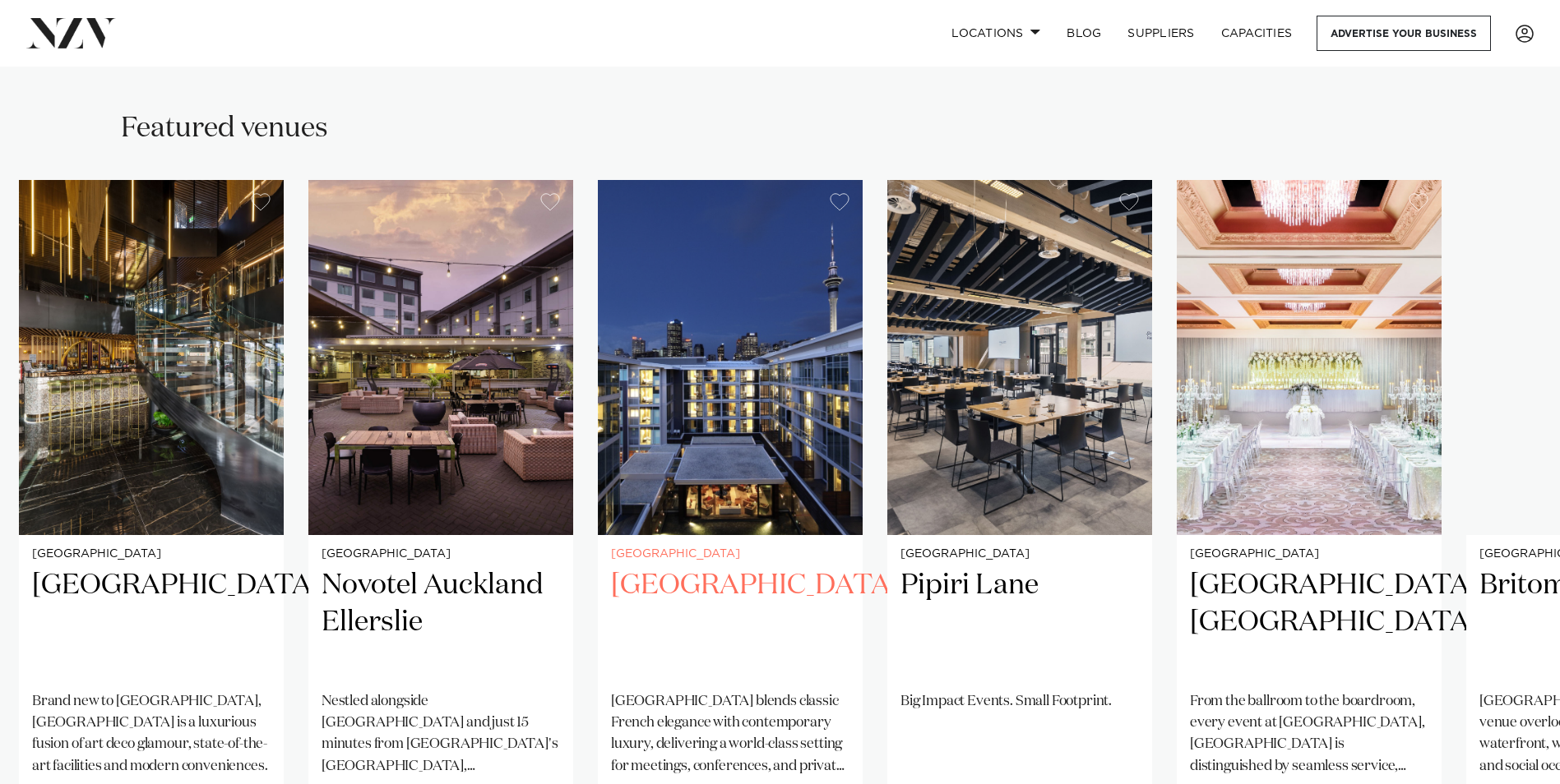
click at [687, 346] on img "9 / 16" at bounding box center [730, 357] width 265 height 355
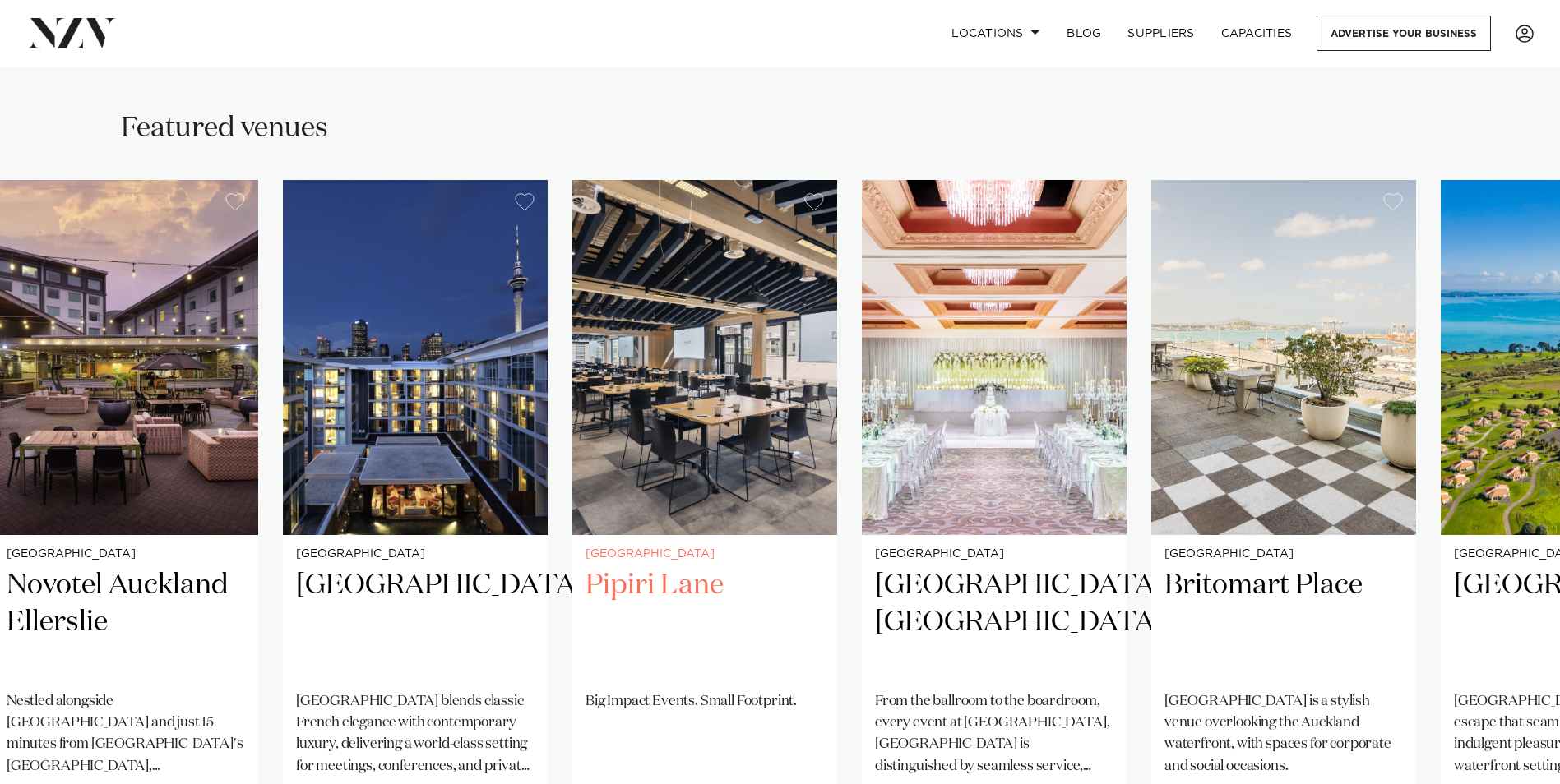
click at [690, 312] on img "10 / 16" at bounding box center [705, 357] width 265 height 355
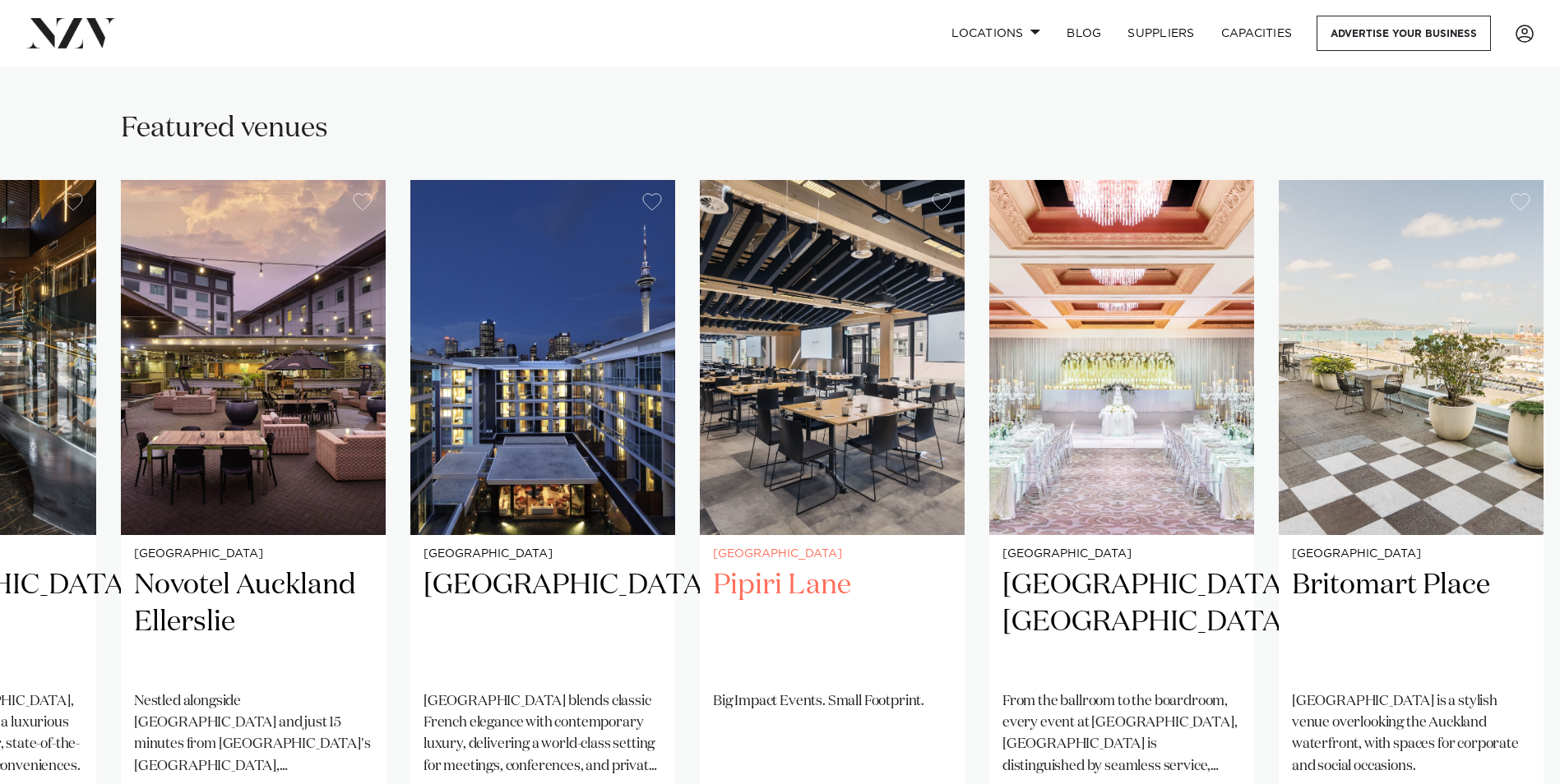
click at [851, 311] on img "10 / 16" at bounding box center [833, 357] width 265 height 355
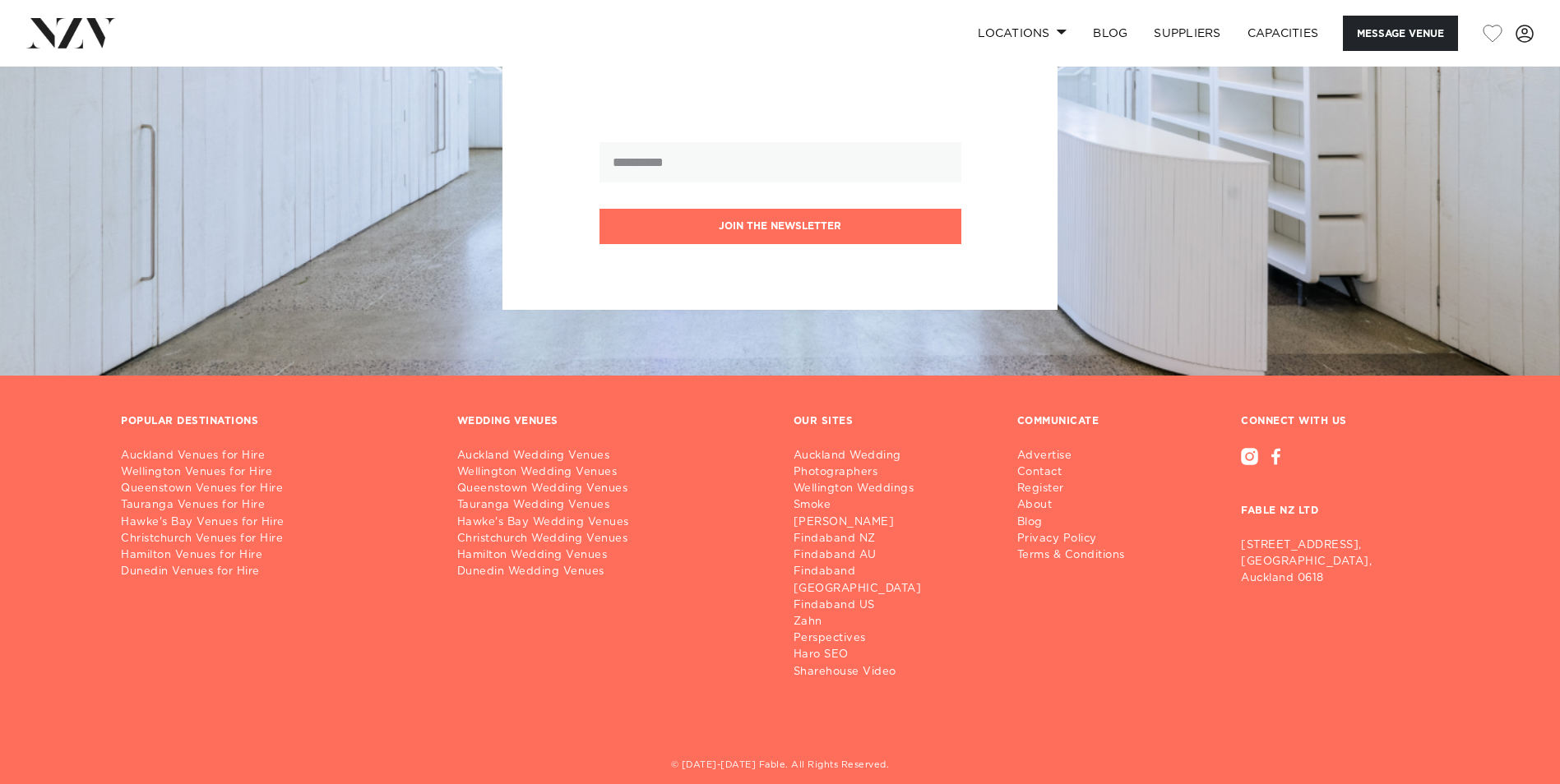
scroll to position [3649, 0]
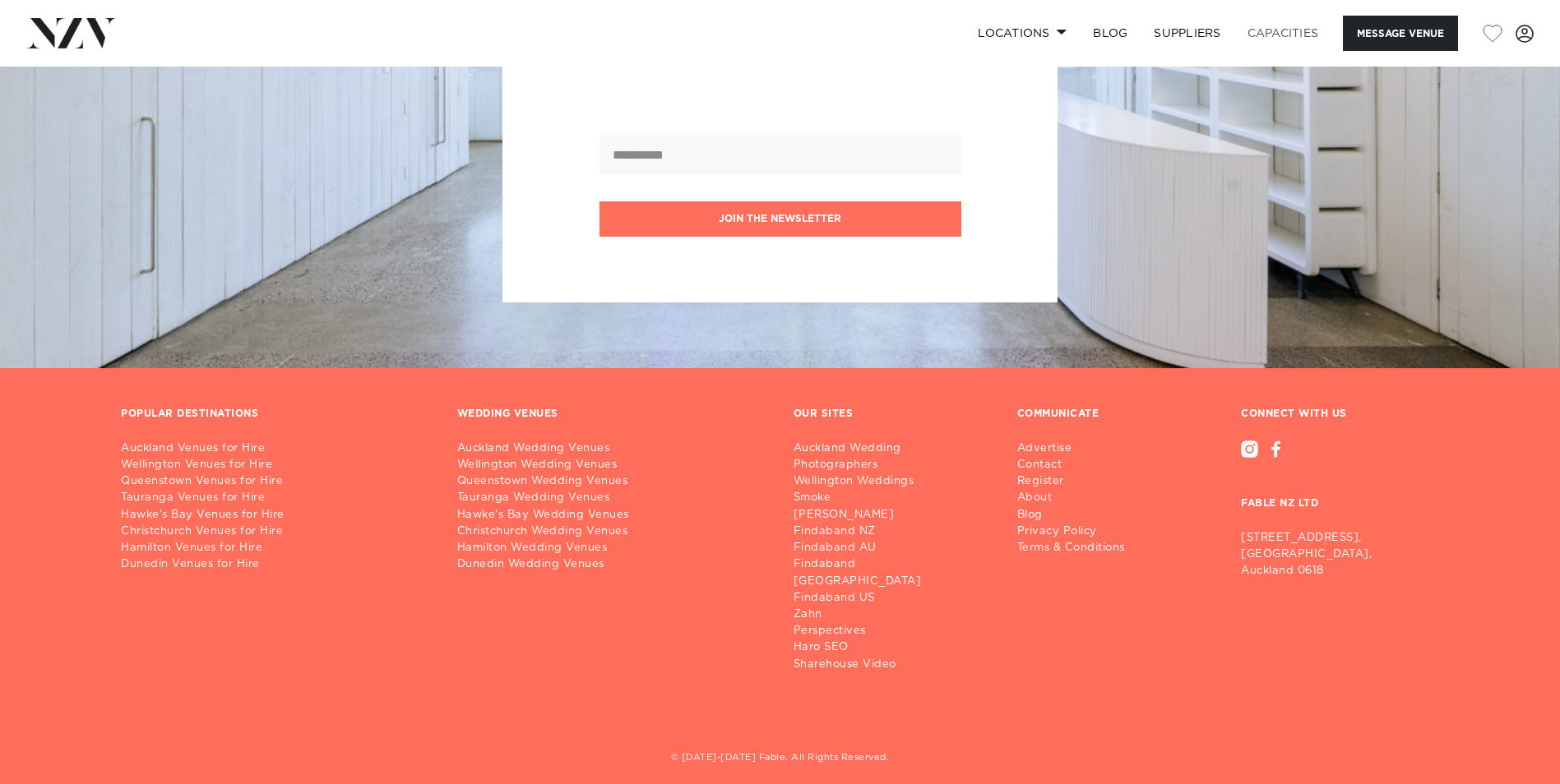
click at [1262, 33] on link "Capacities" at bounding box center [1283, 34] width 98 height 36
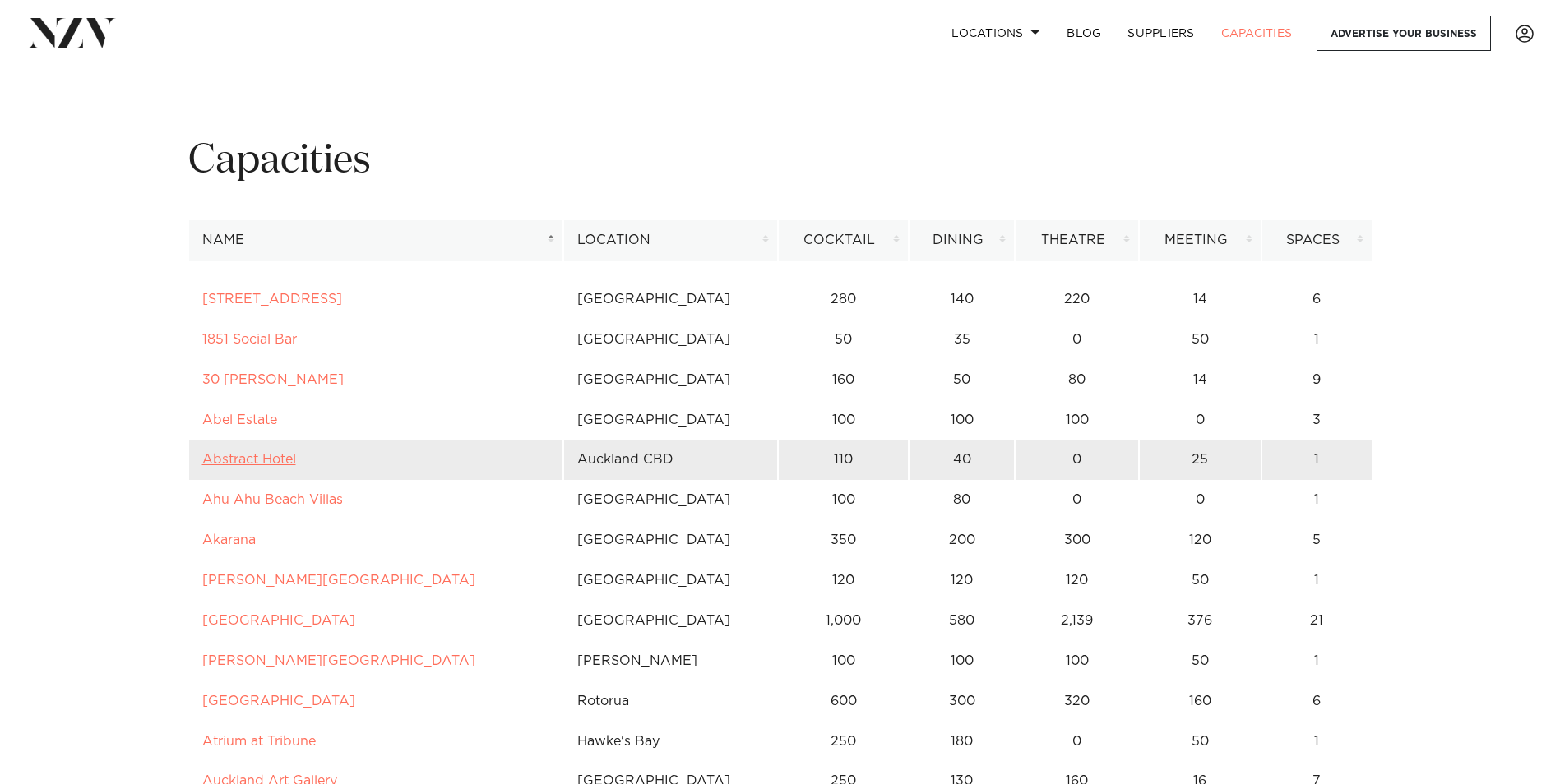
click at [244, 454] on link "Abstract Hotel" at bounding box center [249, 459] width 94 height 13
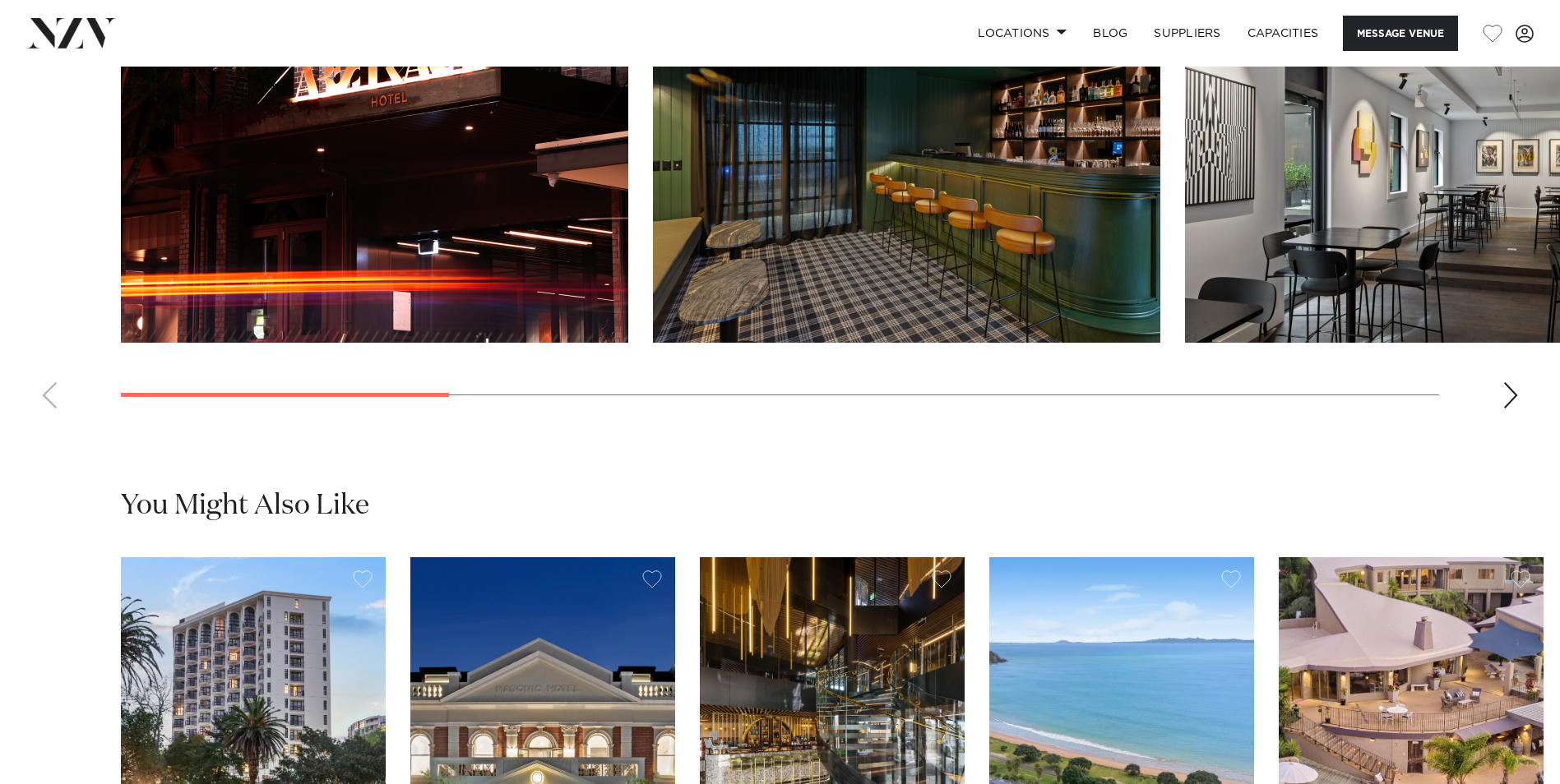
scroll to position [1425, 0]
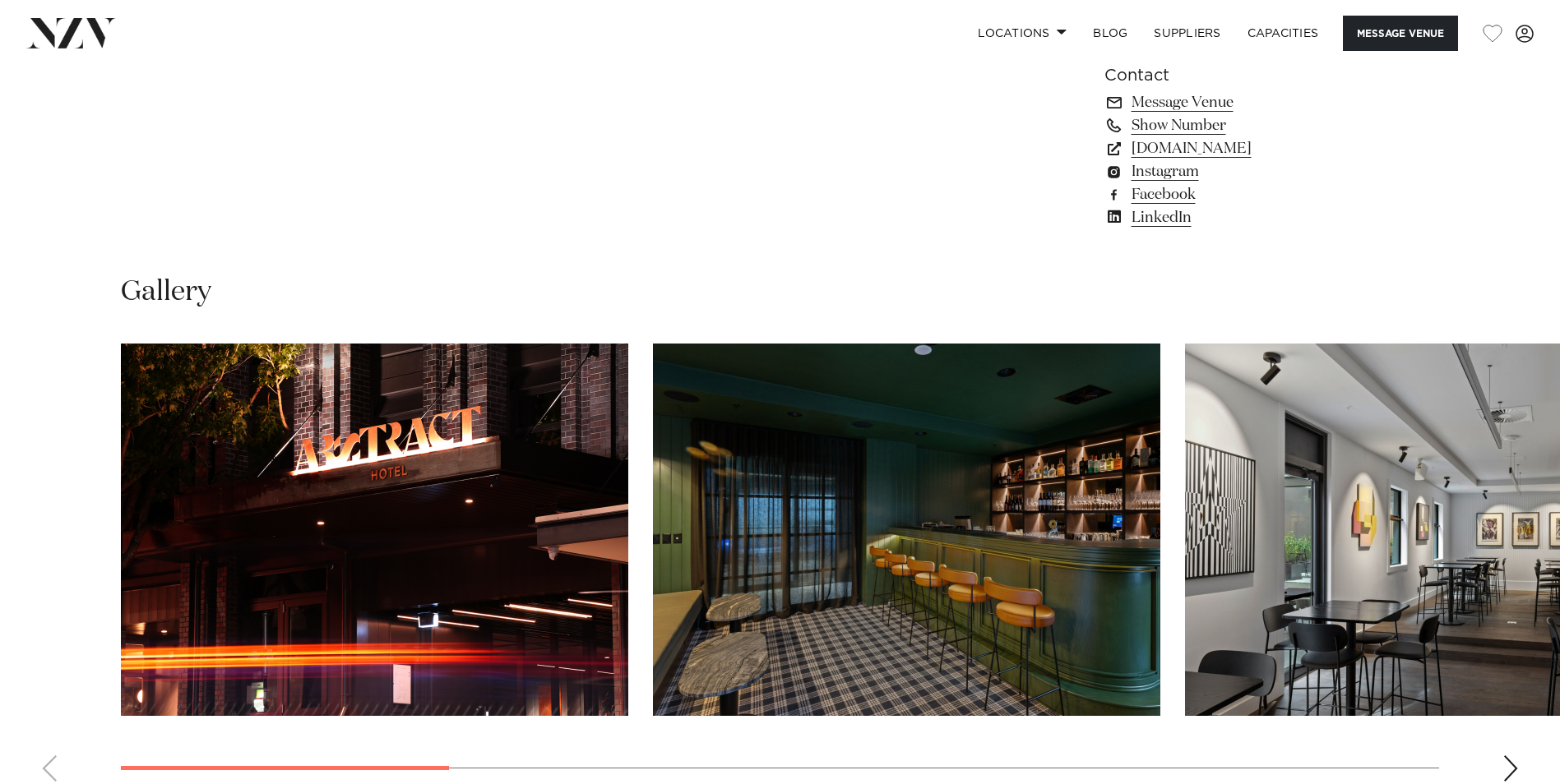
click at [438, 505] on img "1 / 10" at bounding box center [374, 530] width 507 height 373
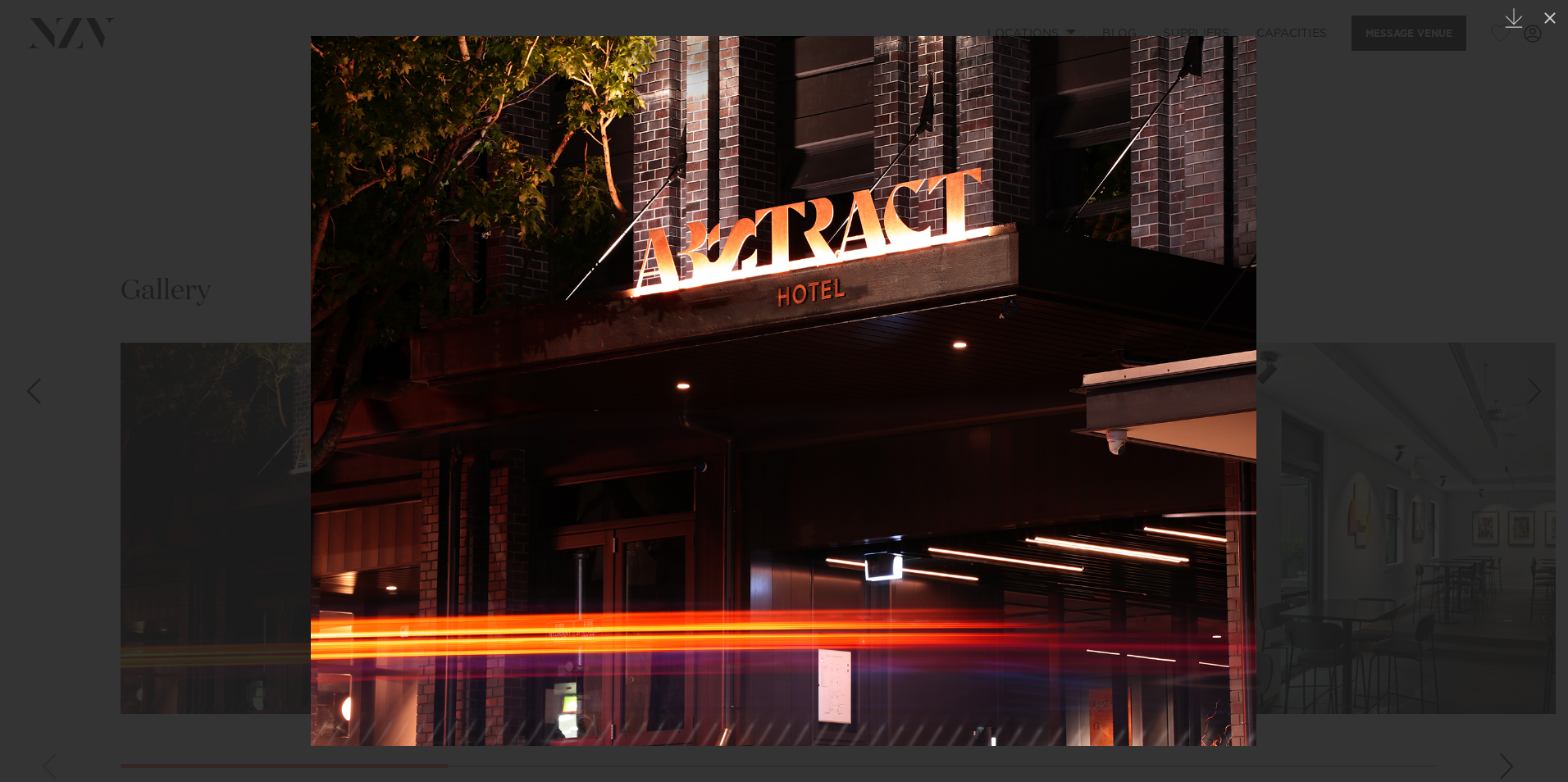
drag, startPoint x: 1358, startPoint y: 403, endPoint x: 199, endPoint y: 458, distance: 1160.3
click at [202, 460] on div at bounding box center [784, 391] width 1568 height 782
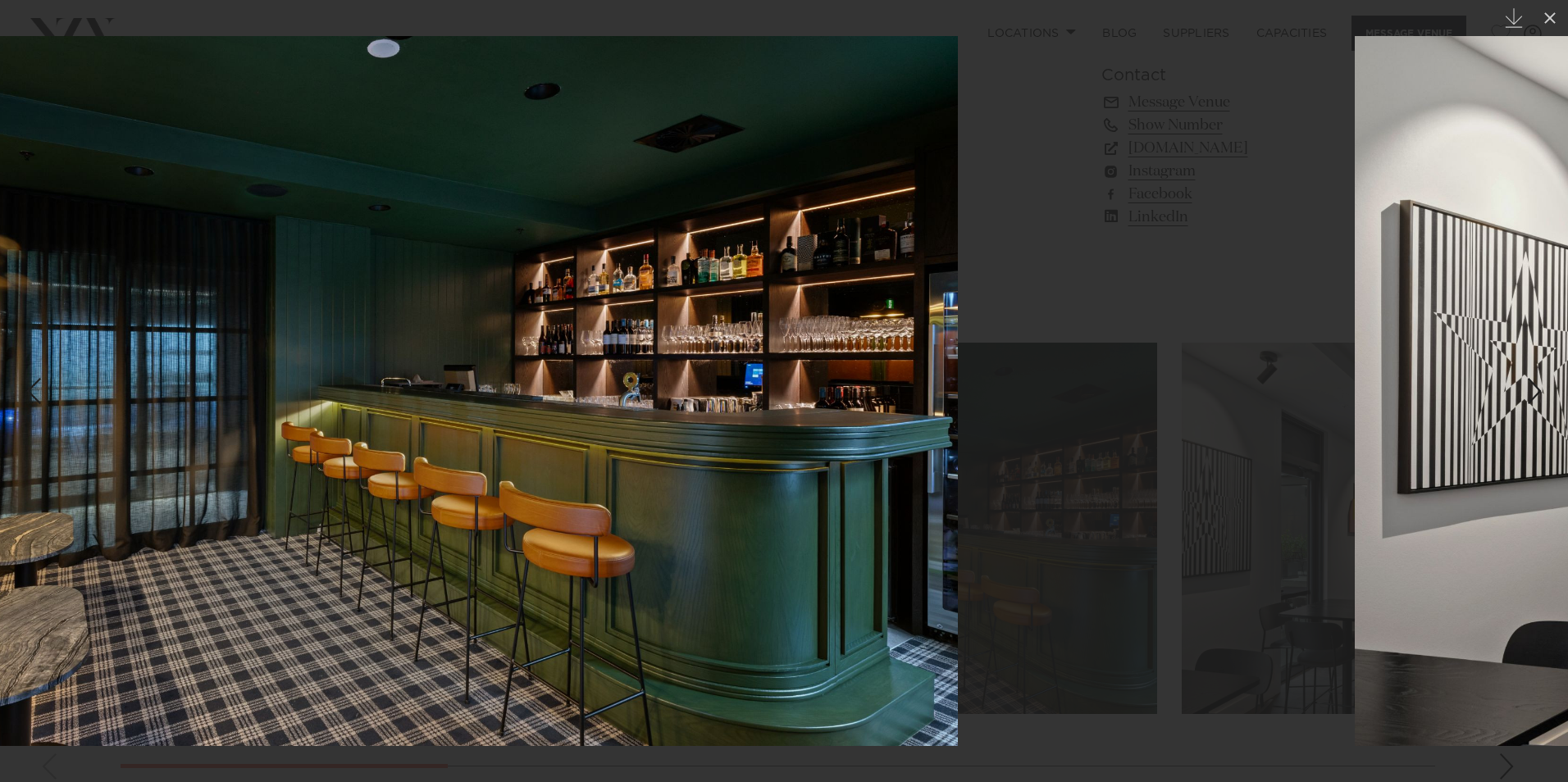
drag, startPoint x: 1281, startPoint y: 404, endPoint x: 466, endPoint y: 453, distance: 816.5
click at [432, 459] on img at bounding box center [351, 391] width 1212 height 710
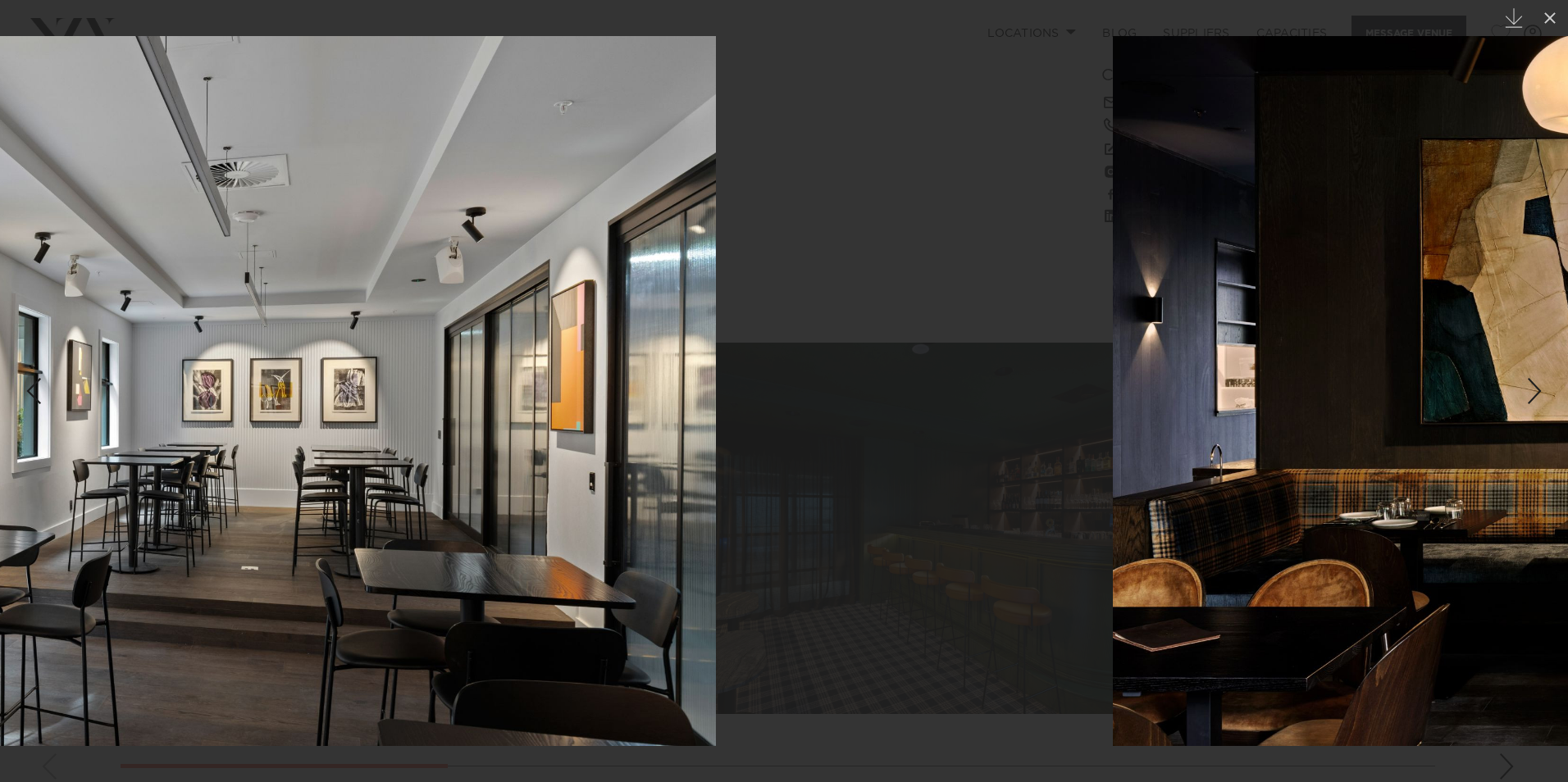
drag, startPoint x: 1160, startPoint y: 414, endPoint x: 559, endPoint y: 435, distance: 601.4
click at [464, 443] on img at bounding box center [109, 391] width 1212 height 710
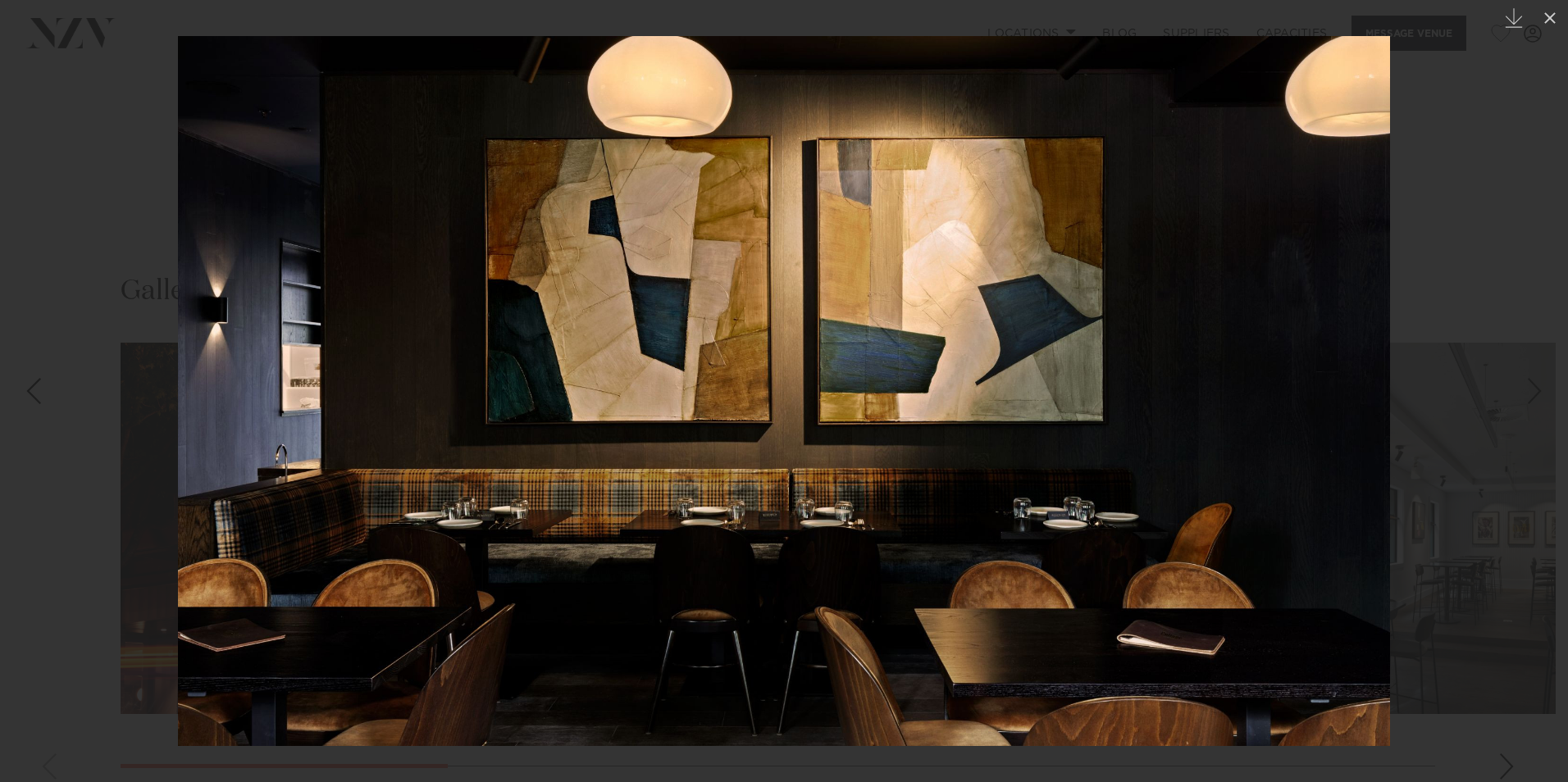
drag, startPoint x: 1087, startPoint y: 401, endPoint x: 392, endPoint y: 456, distance: 697.2
click at [432, 455] on img at bounding box center [783, 391] width 1212 height 710
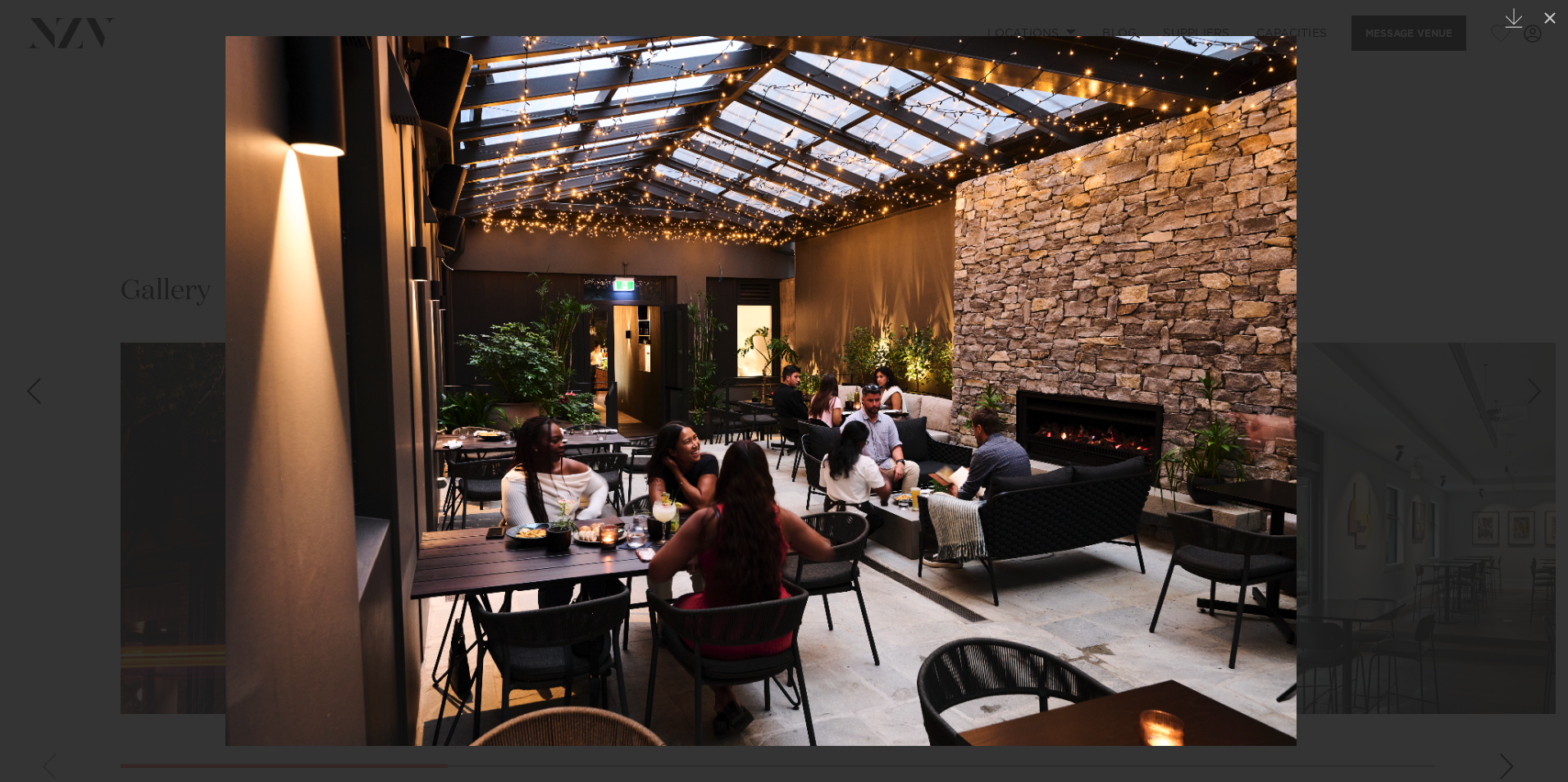
drag, startPoint x: 1061, startPoint y: 394, endPoint x: 340, endPoint y: 466, distance: 724.6
click at [339, 466] on img at bounding box center [761, 391] width 1071 height 710
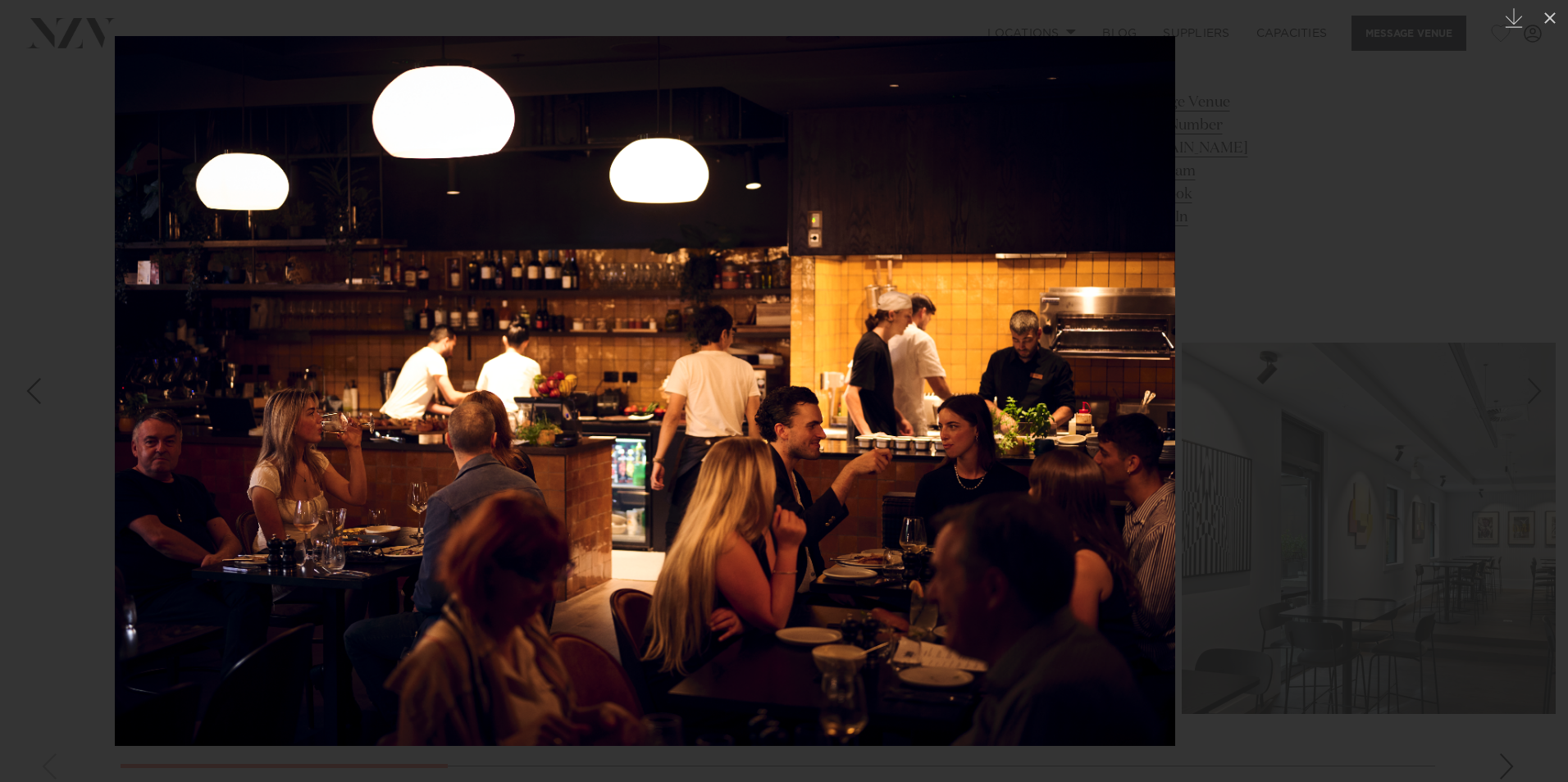
drag, startPoint x: 912, startPoint y: 407, endPoint x: 12, endPoint y: 489, distance: 903.7
click at [0, 495] on html "Locations Auckland Wellington Christchurch Queenstown Hamilton Northland Bay of…" at bounding box center [784, 633] width 1568 height 4109
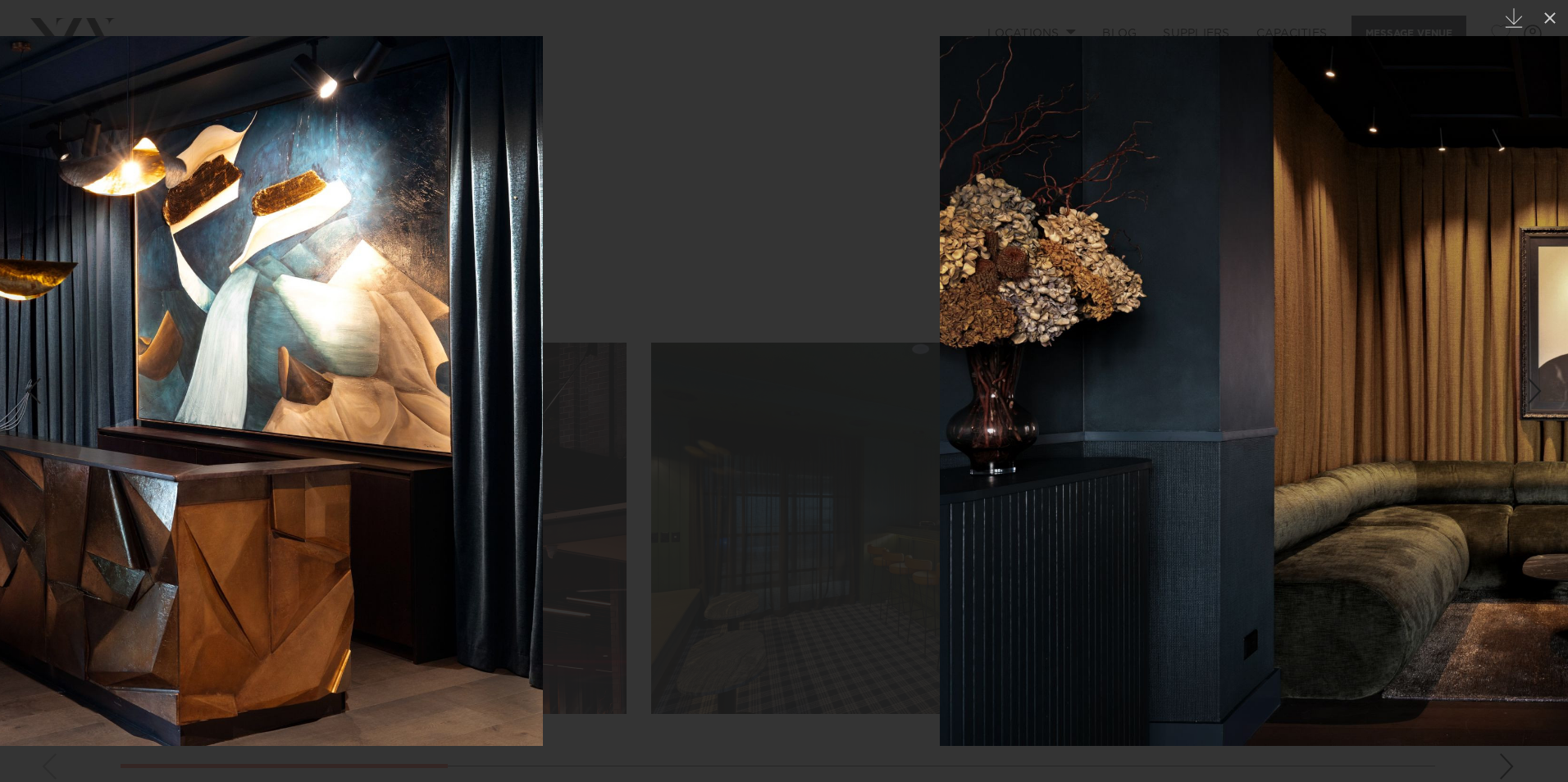
drag, startPoint x: 917, startPoint y: 353, endPoint x: 59, endPoint y: 435, distance: 861.9
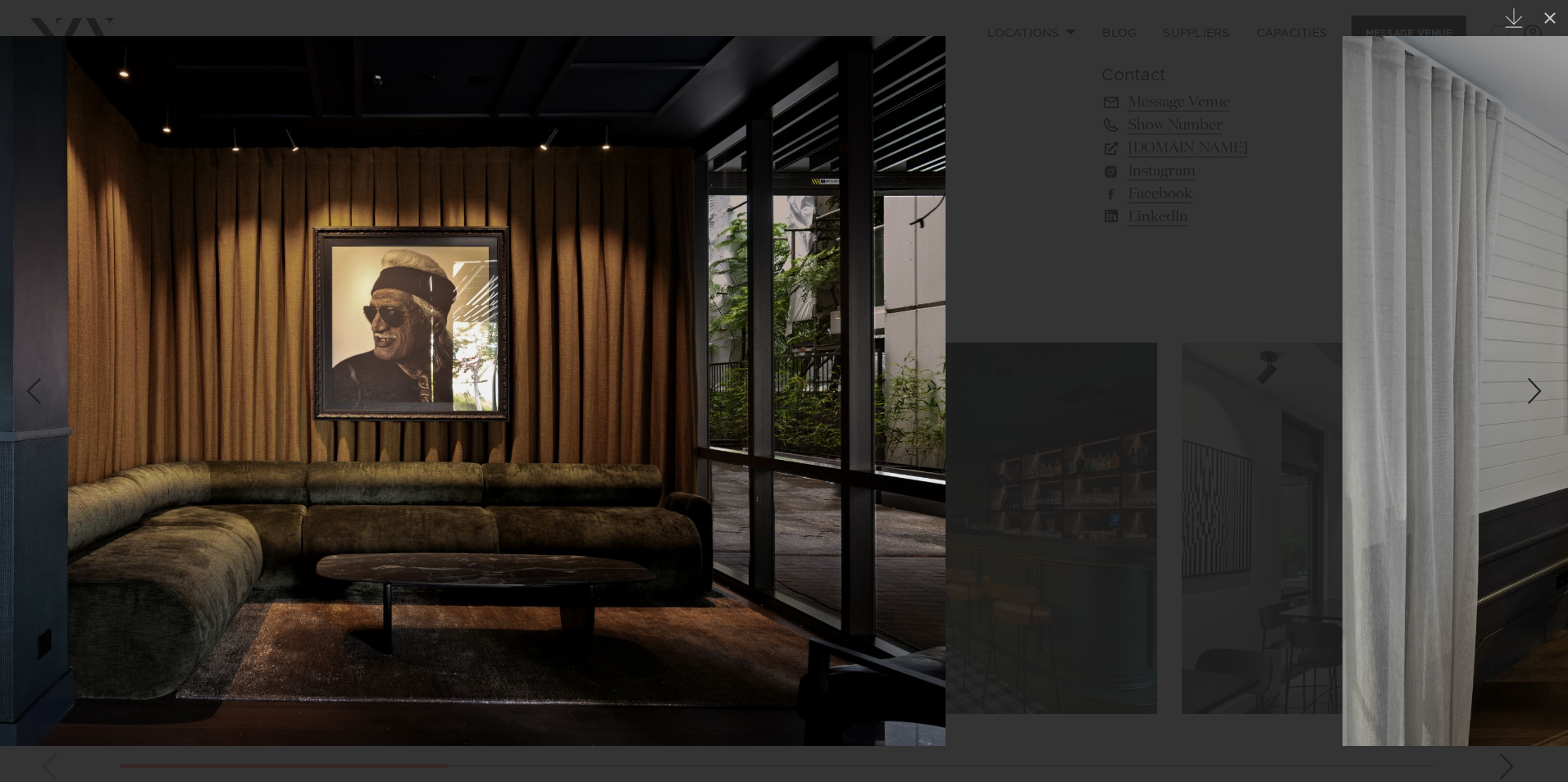
drag, startPoint x: 1090, startPoint y: 323, endPoint x: 317, endPoint y: 376, distance: 774.8
click at [317, 376] on img at bounding box center [339, 391] width 1212 height 710
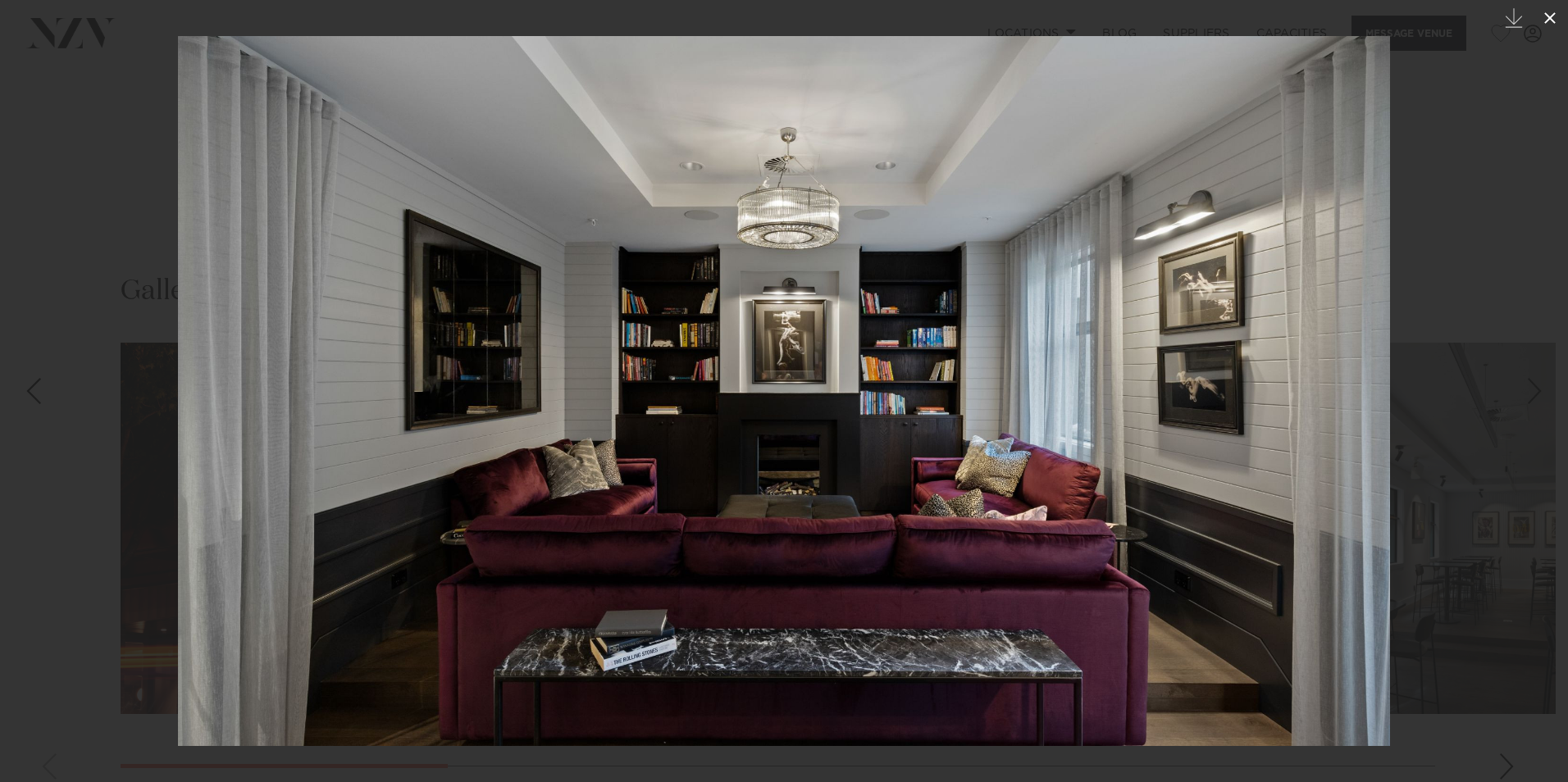
click at [1553, 12] on icon at bounding box center [1549, 18] width 20 height 20
